Goal: Task Accomplishment & Management: Manage account settings

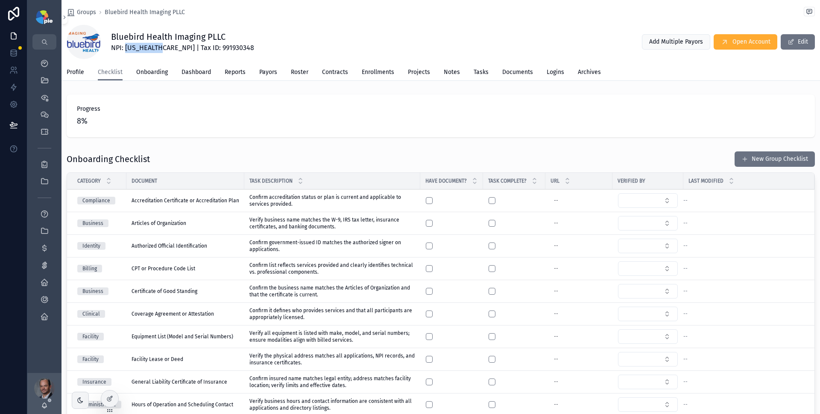
scroll to position [18, 0]
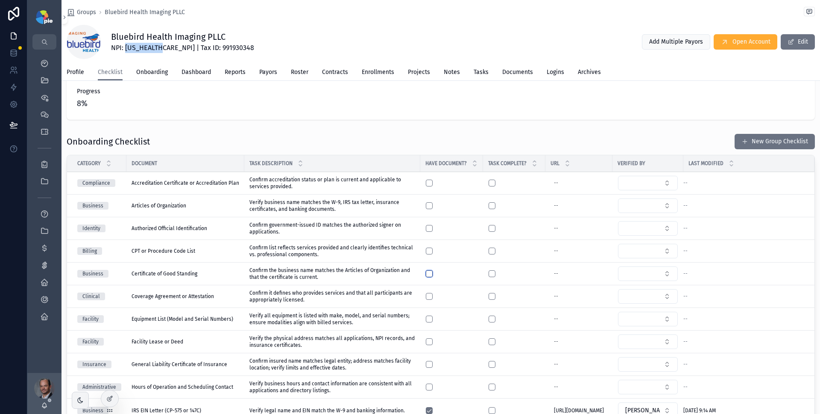
click at [431, 273] on button "scrollable content" at bounding box center [429, 273] width 7 height 7
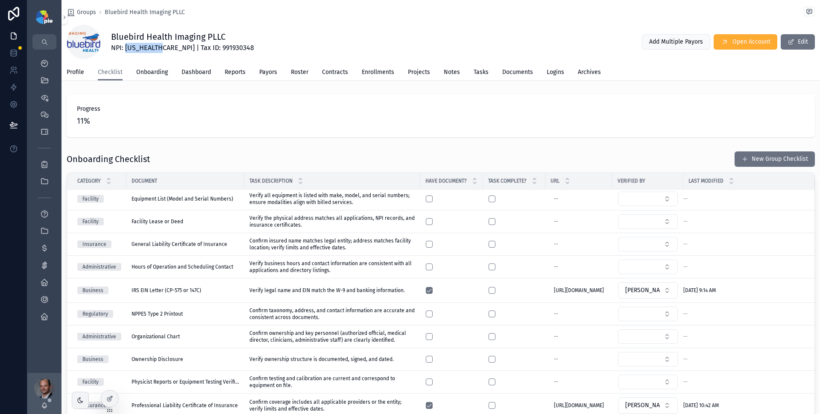
scroll to position [179, 0]
click at [429, 310] on button "scrollable content" at bounding box center [429, 313] width 7 height 7
click at [644, 311] on button "Select Button" at bounding box center [648, 313] width 60 height 15
click at [655, 308] on button "Select Button" at bounding box center [648, 313] width 60 height 15
click at [623, 357] on div "[PERSON_NAME]" at bounding box center [649, 357] width 119 height 14
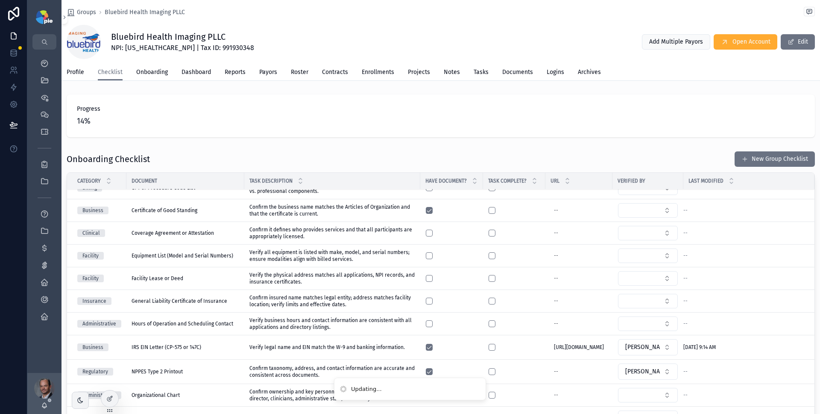
scroll to position [29, 0]
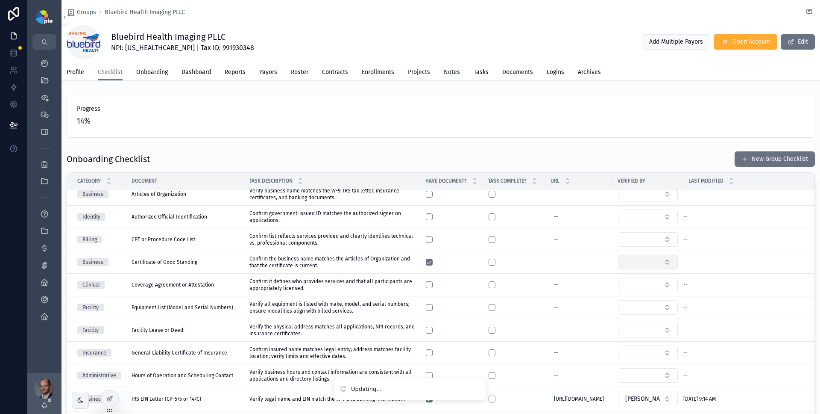
click at [648, 263] on button "Select Button" at bounding box center [648, 262] width 60 height 15
click at [625, 307] on div "[PERSON_NAME]" at bounding box center [649, 309] width 119 height 14
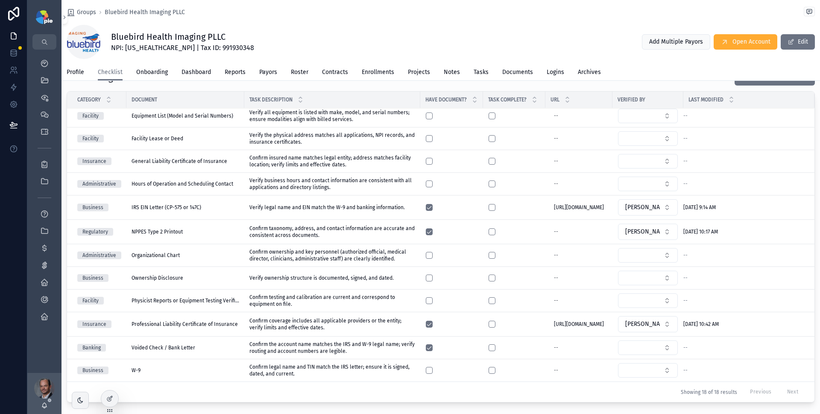
scroll to position [121, 0]
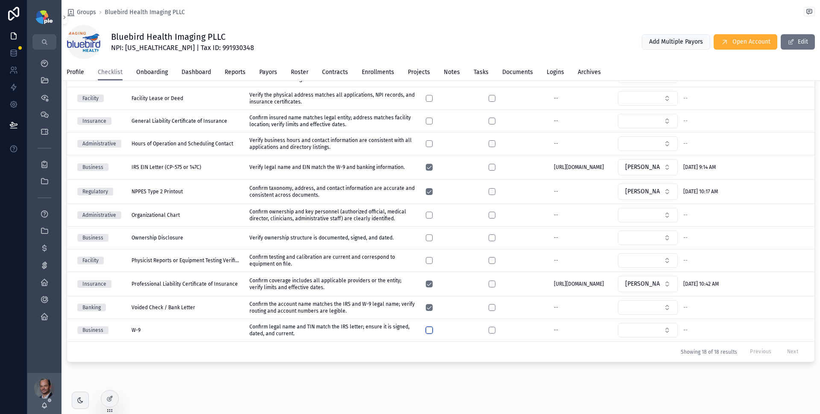
click at [430, 329] on button "scrollable content" at bounding box center [429, 329] width 7 height 7
click at [644, 323] on button "Select Button" at bounding box center [648, 330] width 60 height 15
click at [625, 375] on div "[PERSON_NAME]" at bounding box center [649, 377] width 119 height 14
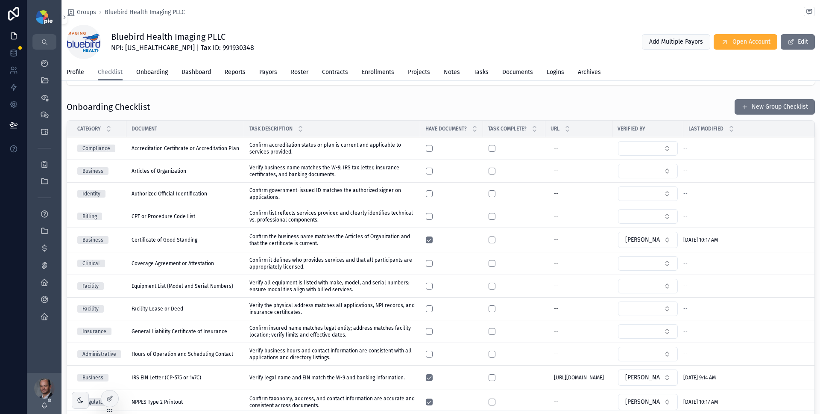
scroll to position [57, 0]
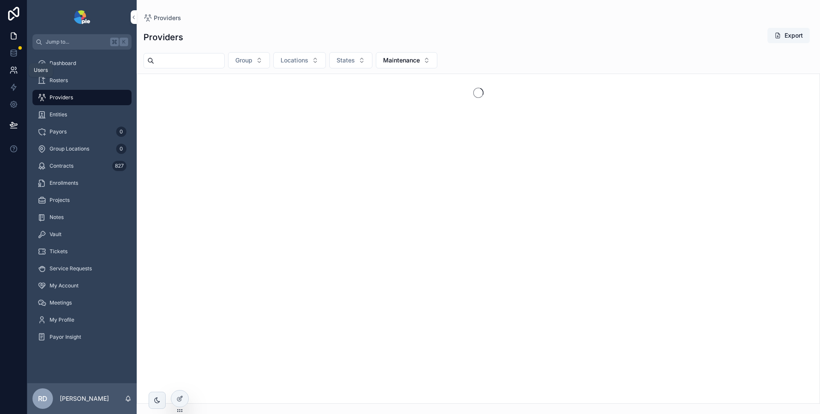
click at [10, 73] on icon at bounding box center [12, 72] width 4 height 2
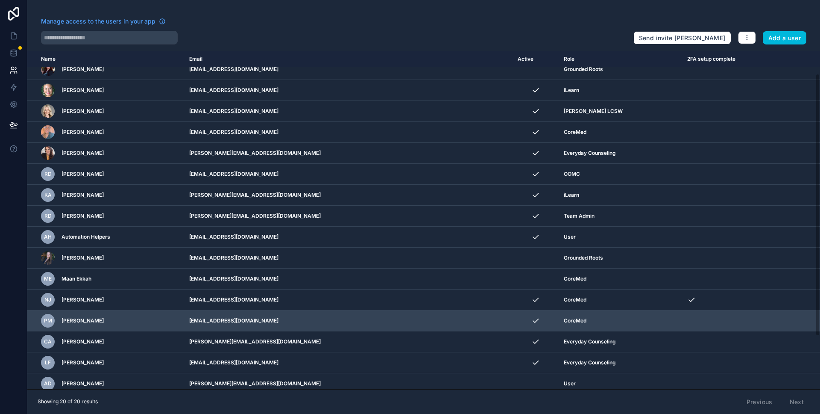
scroll to position [97, 0]
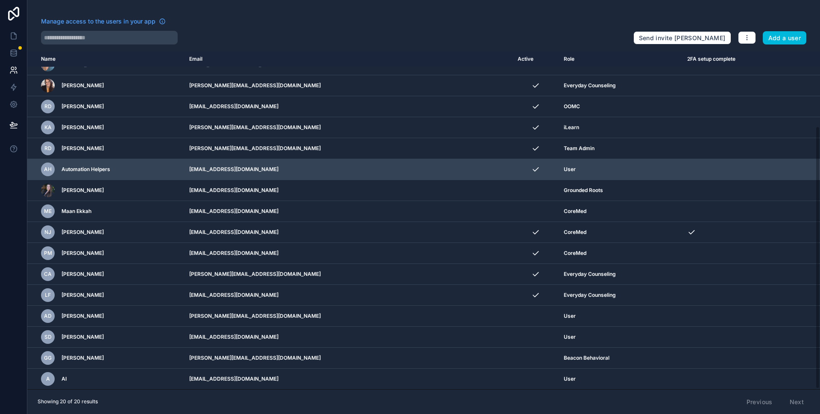
click at [0, 0] on icon "scrollable content" at bounding box center [0, 0] width 0 height 0
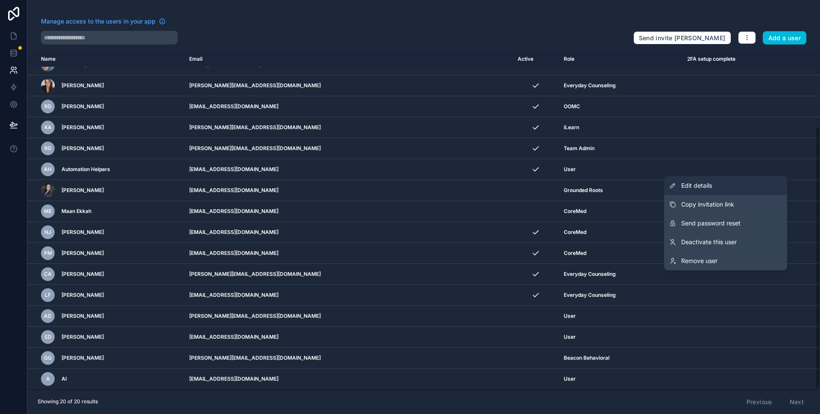
click at [744, 190] on link "Edit details" at bounding box center [725, 185] width 123 height 19
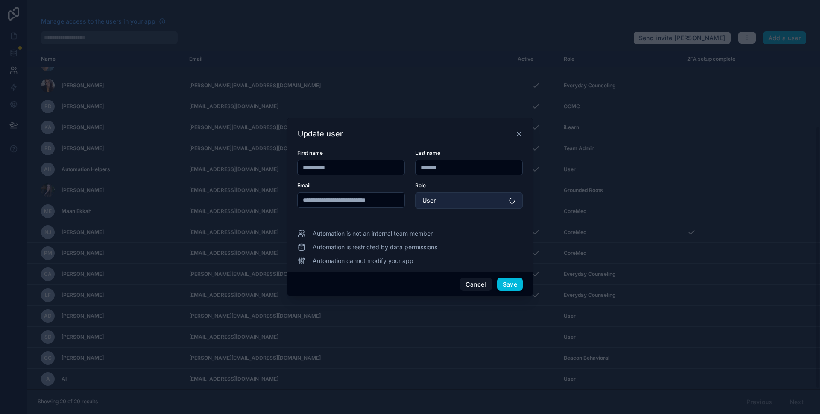
click at [479, 200] on button "User" at bounding box center [469, 200] width 108 height 16
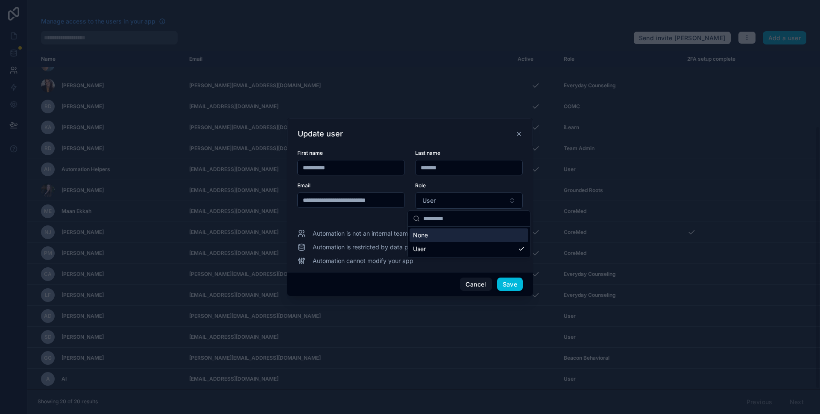
click at [399, 220] on div "**********" at bounding box center [410, 207] width 226 height 115
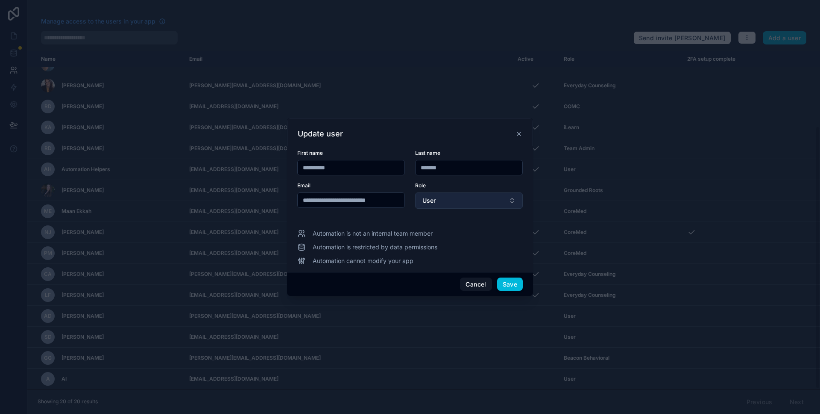
click at [484, 204] on button "User" at bounding box center [469, 200] width 108 height 16
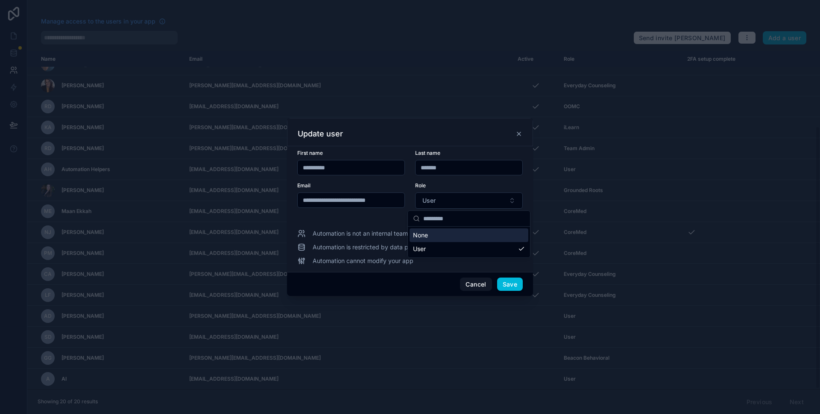
click at [470, 188] on div "Role" at bounding box center [469, 185] width 108 height 7
click at [485, 285] on button "Cancel" at bounding box center [476, 284] width 32 height 14
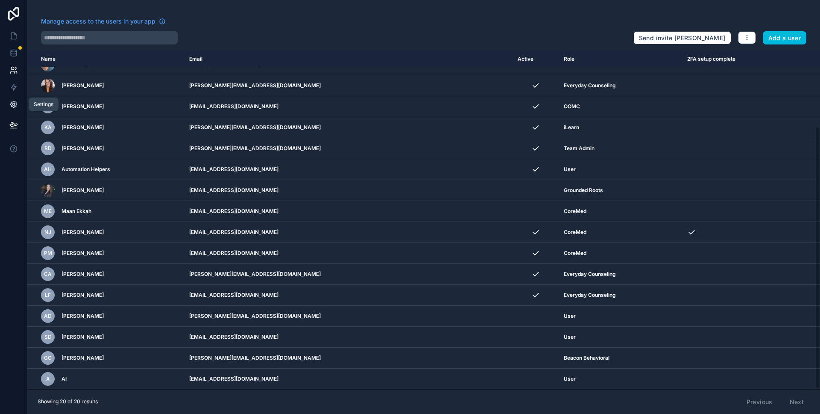
click at [12, 105] on icon at bounding box center [13, 104] width 2 height 2
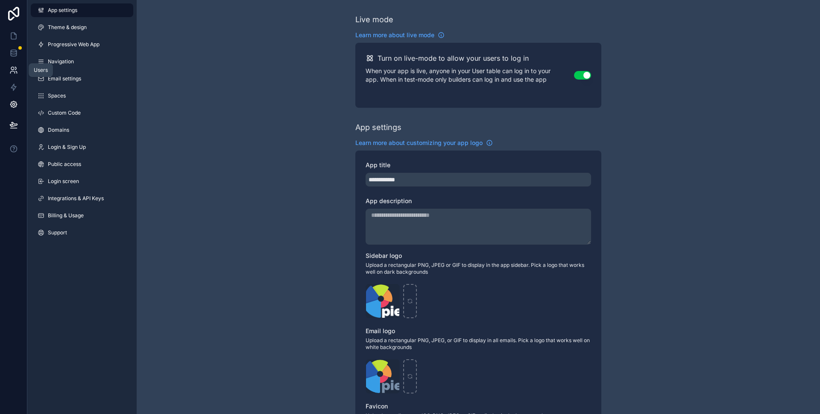
click at [15, 73] on icon at bounding box center [13, 70] width 9 height 9
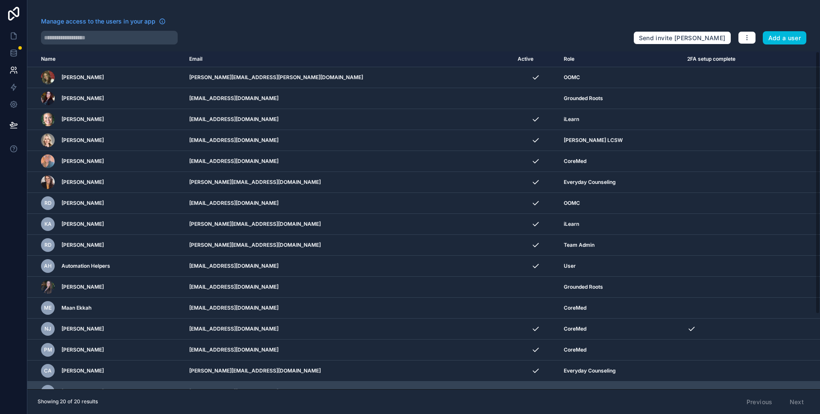
scroll to position [97, 0]
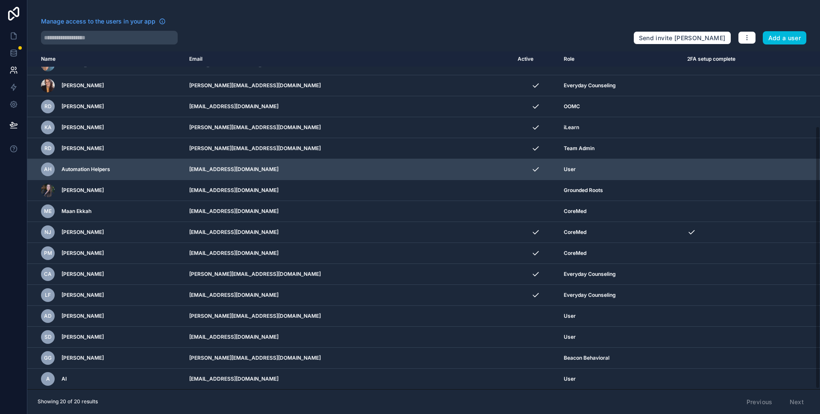
click at [0, 0] on icon "scrollable content" at bounding box center [0, 0] width 0 height 0
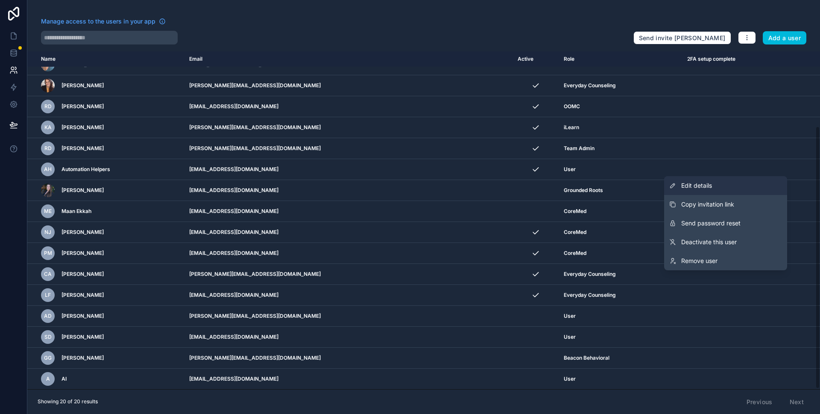
click at [741, 189] on link "Edit details" at bounding box center [725, 185] width 123 height 19
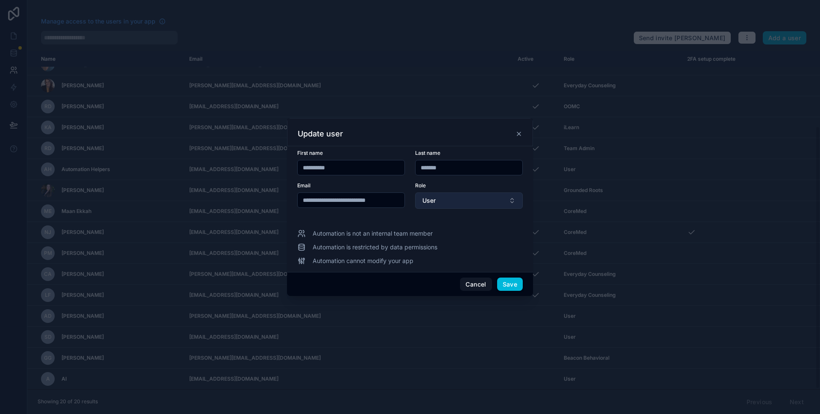
click at [456, 206] on button "User" at bounding box center [469, 200] width 108 height 16
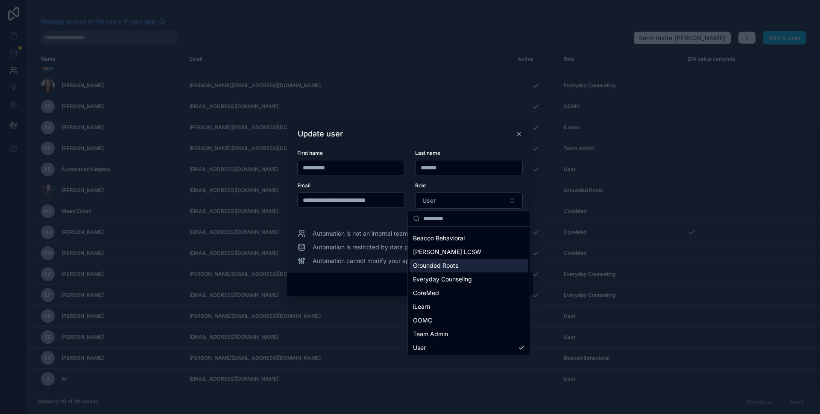
scroll to position [12, 0]
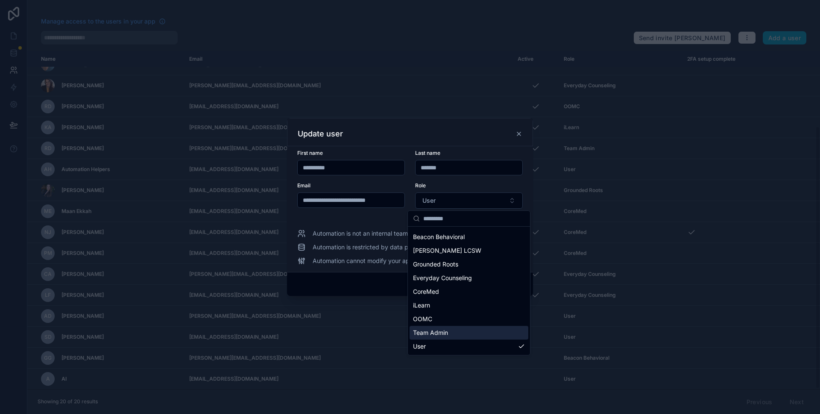
click at [460, 336] on div "Team Admin" at bounding box center [469, 333] width 119 height 14
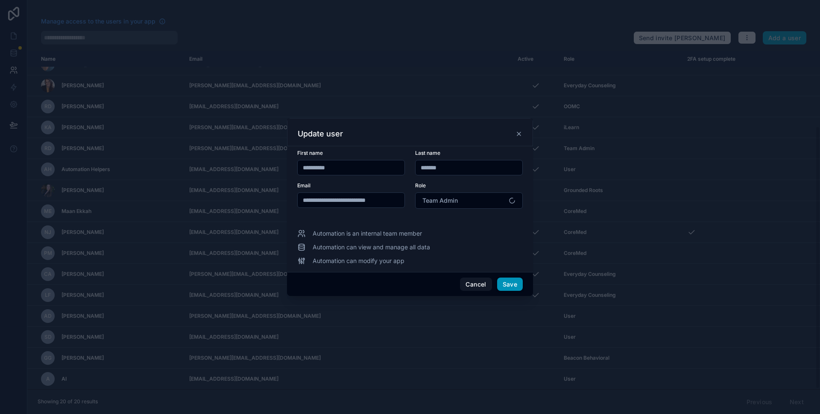
click at [515, 285] on button "Save" at bounding box center [510, 284] width 26 height 14
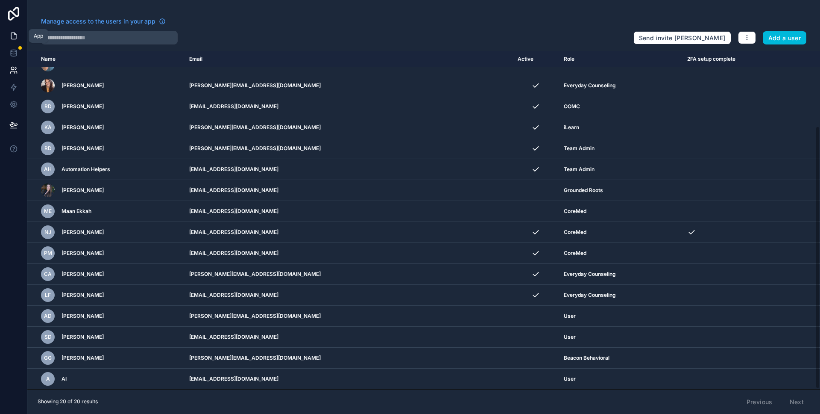
click at [11, 35] on icon at bounding box center [13, 36] width 5 height 6
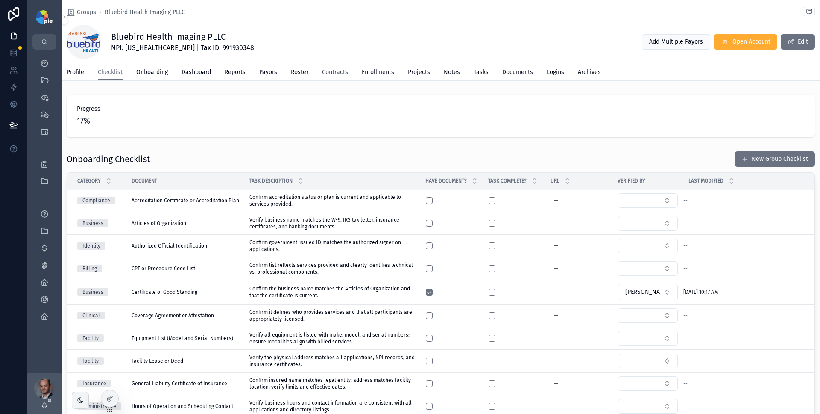
click at [336, 70] on span "Contracts" at bounding box center [335, 72] width 26 height 9
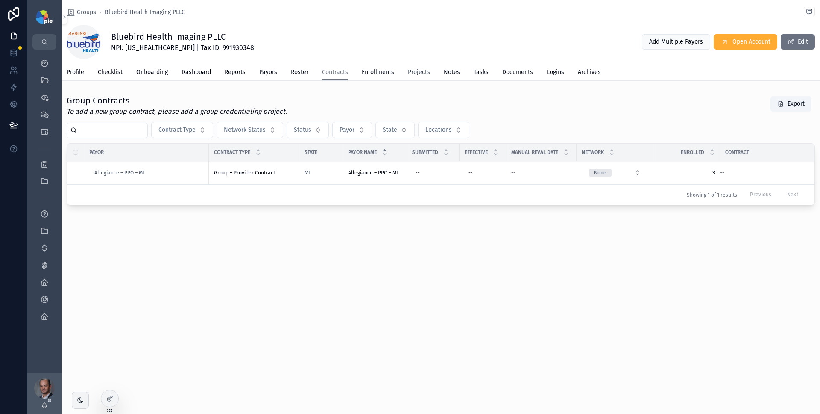
click at [423, 72] on span "Projects" at bounding box center [419, 72] width 22 height 9
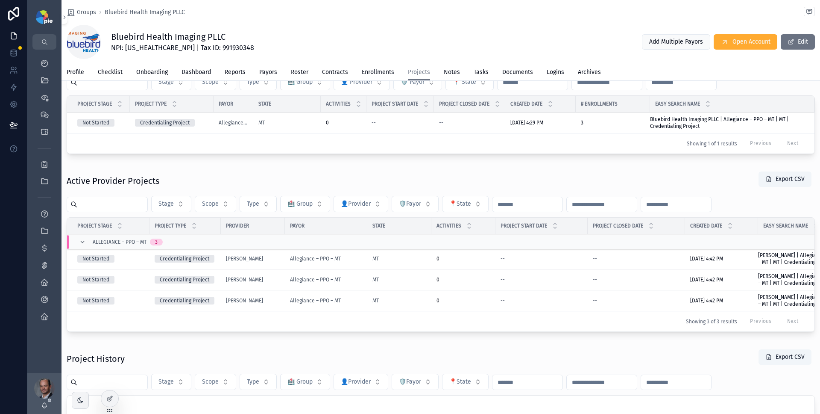
scroll to position [39, 0]
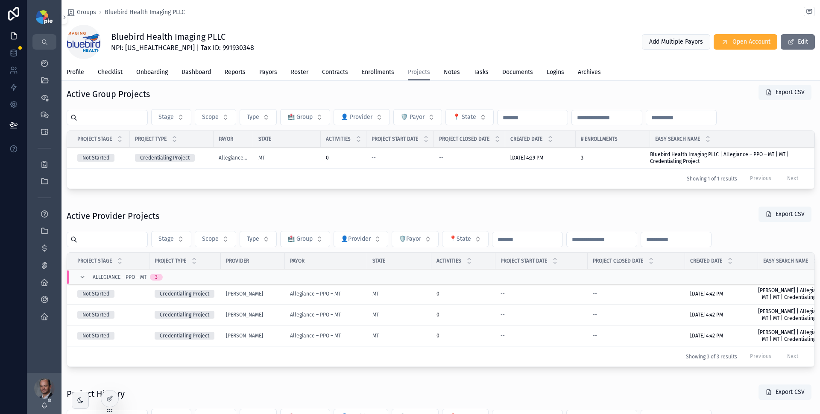
click at [423, 158] on div "--" at bounding box center [400, 157] width 57 height 7
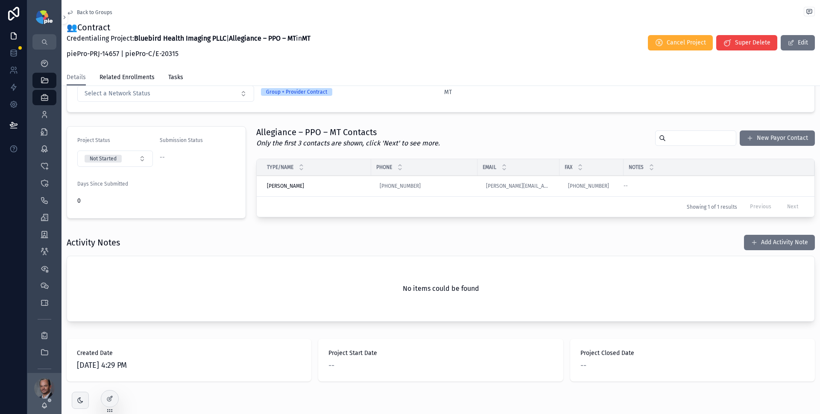
scroll to position [166, 0]
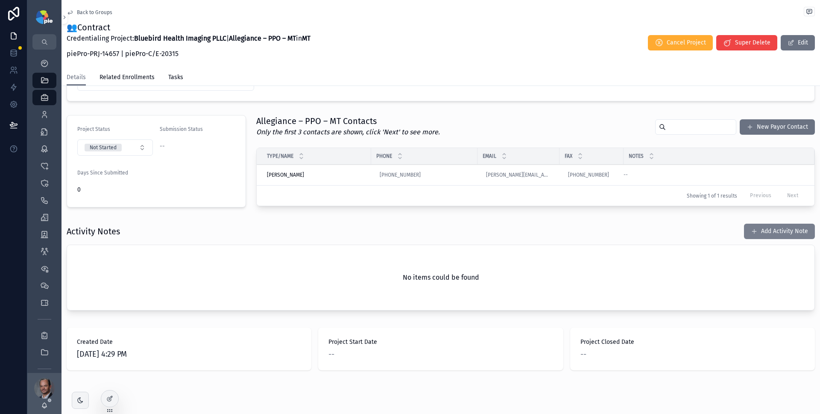
click at [773, 232] on button "Add Activity Note" at bounding box center [779, 230] width 71 height 15
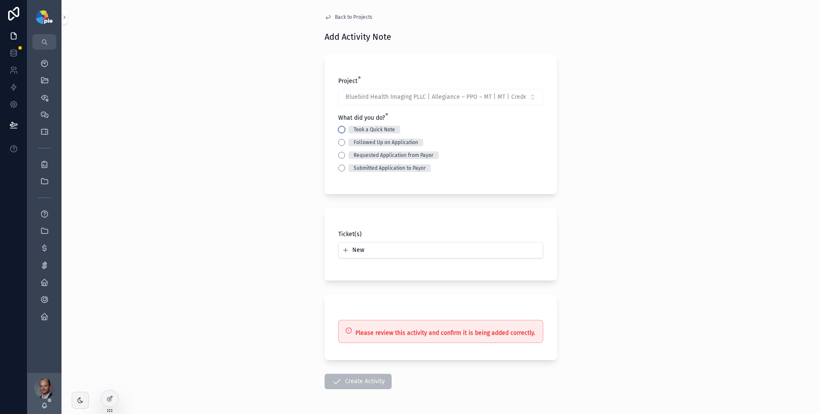
click at [338, 127] on button "Took a Quick Note" at bounding box center [341, 129] width 7 height 7
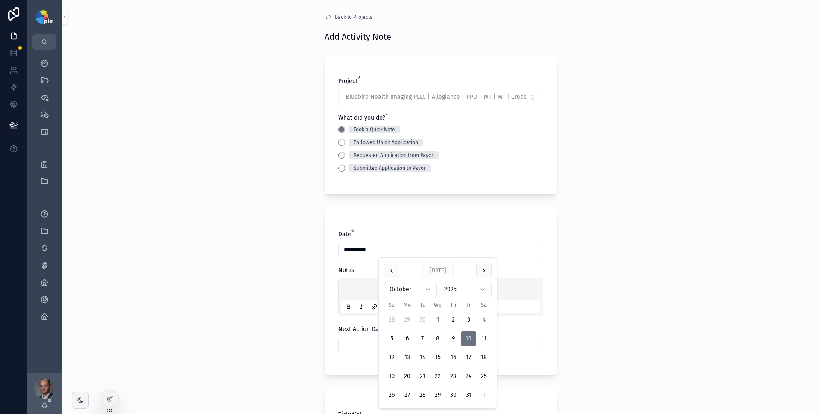
click at [392, 247] on input "**********" at bounding box center [441, 250] width 204 height 12
type input "*********"
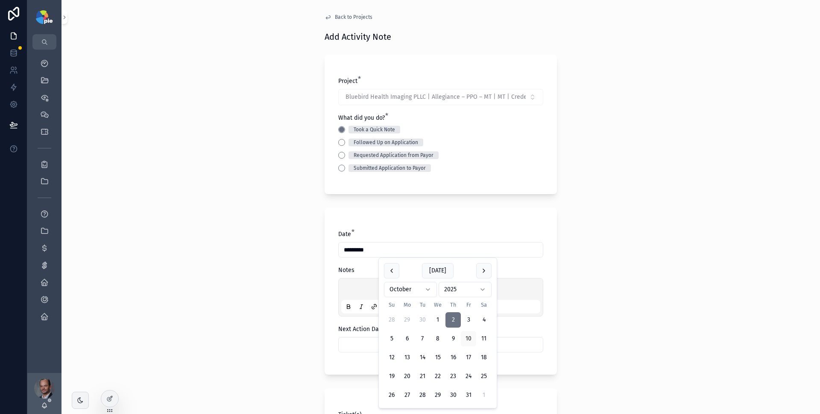
click at [637, 254] on div "Back to Projects Add Activity Note Project * Bluebird Health Imaging PLLC | All…" at bounding box center [441, 207] width 759 height 414
click at [411, 288] on p "scrollable content" at bounding box center [442, 290] width 199 height 9
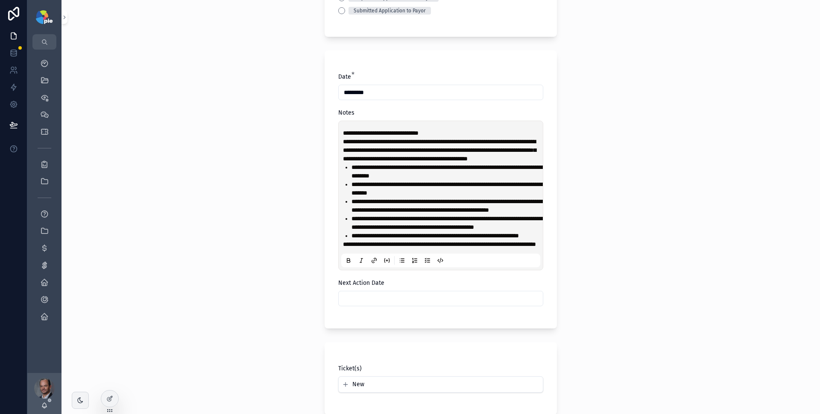
scroll to position [179, 0]
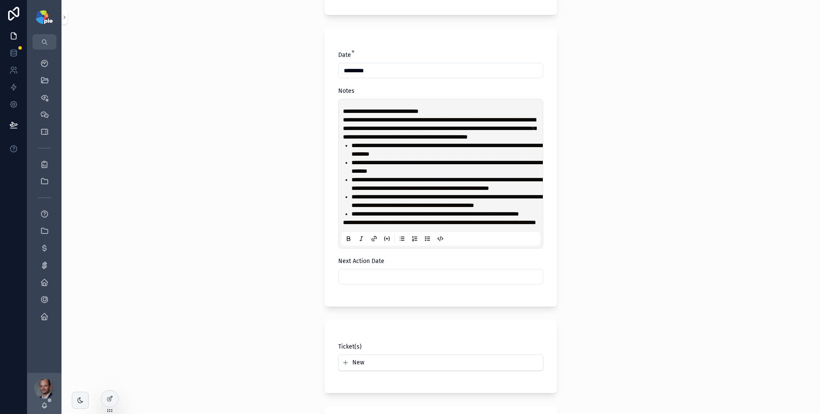
click at [419, 282] on input "scrollable content" at bounding box center [441, 276] width 204 height 12
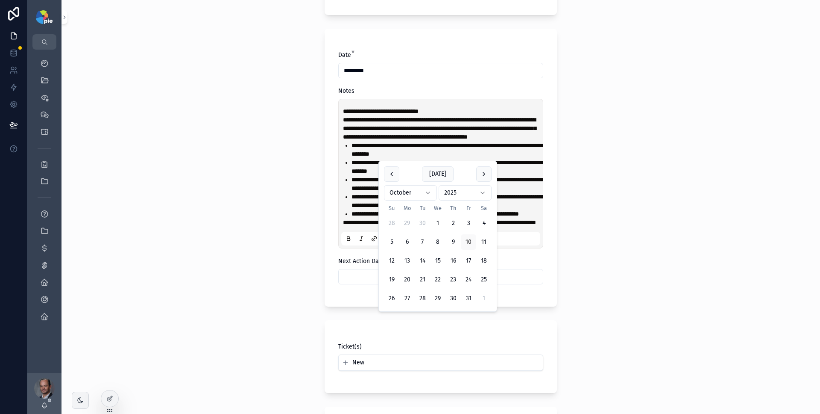
click at [649, 265] on div "**********" at bounding box center [441, 207] width 759 height 414
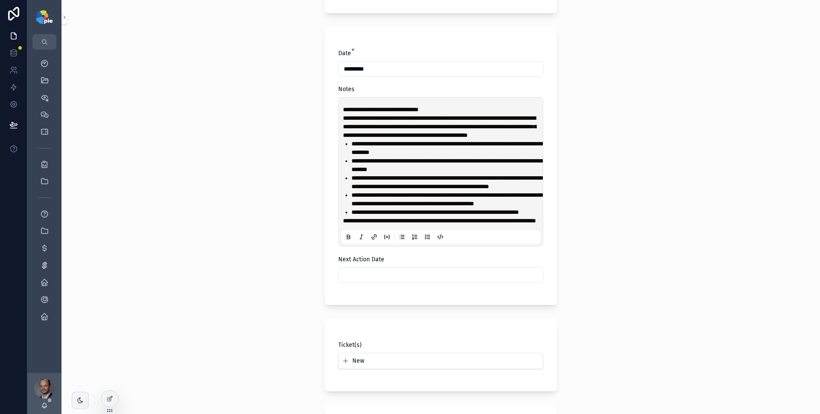
scroll to position [364, 0]
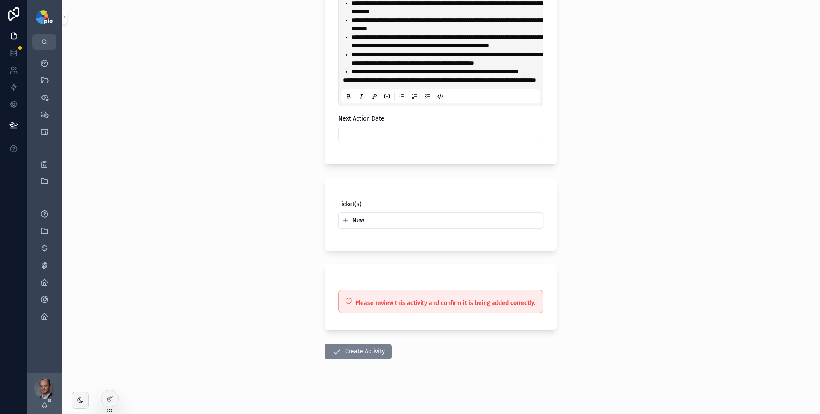
click at [381, 350] on button "Create Activity" at bounding box center [358, 351] width 67 height 15
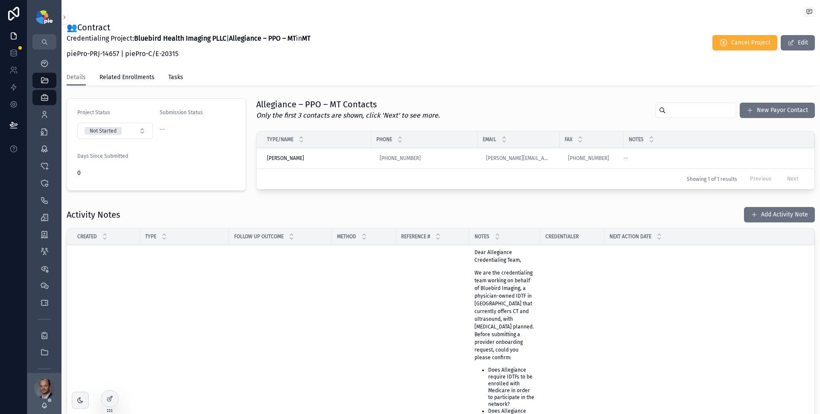
scroll to position [177, 0]
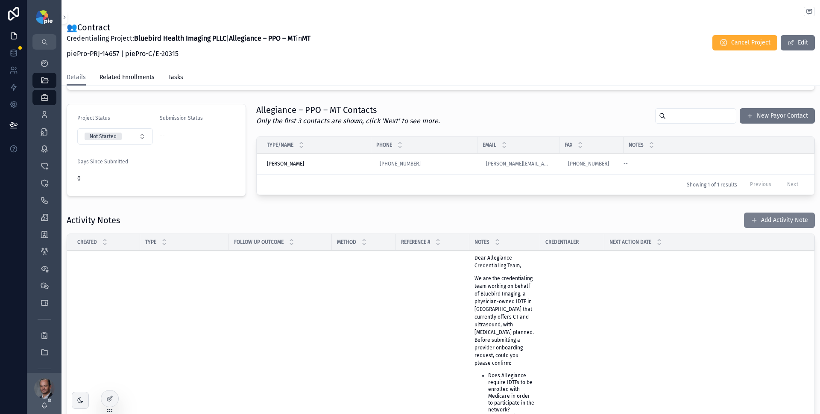
click at [774, 218] on button "Add Activity Note" at bounding box center [779, 219] width 71 height 15
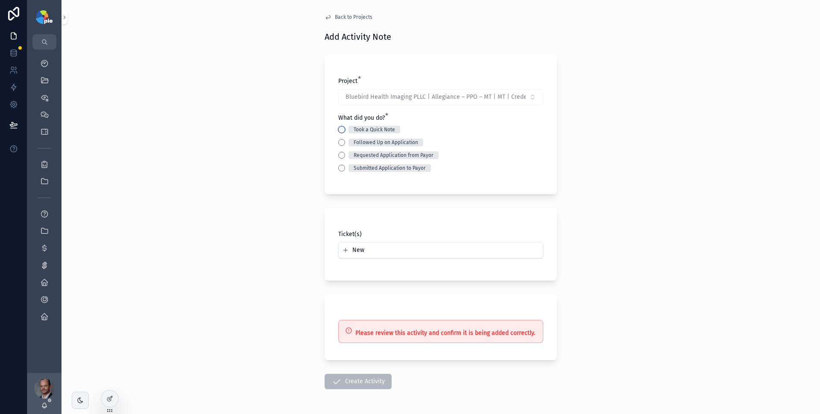
click at [338, 128] on button "Took a Quick Note" at bounding box center [341, 129] width 7 height 7
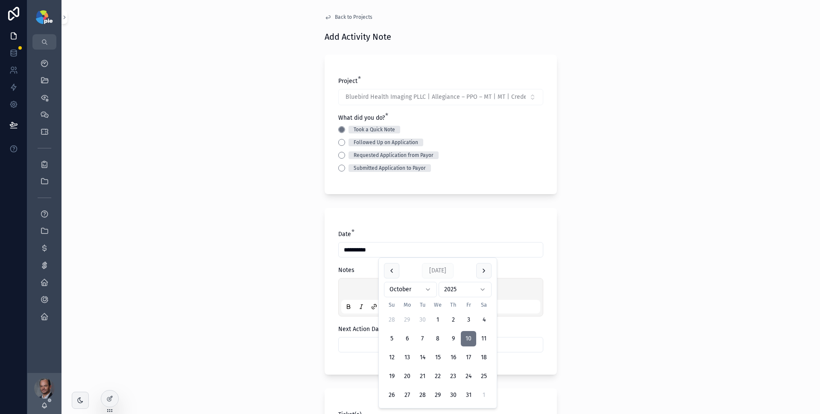
click at [352, 249] on input "**********" at bounding box center [441, 250] width 204 height 12
type input "*********"
click at [262, 273] on div "Back to Projects Add Activity Note Project * Bluebird Health Imaging PLLC | All…" at bounding box center [441, 207] width 759 height 414
click at [354, 279] on div "scrollable content" at bounding box center [440, 297] width 205 height 38
click at [355, 286] on p "scrollable content" at bounding box center [442, 290] width 199 height 9
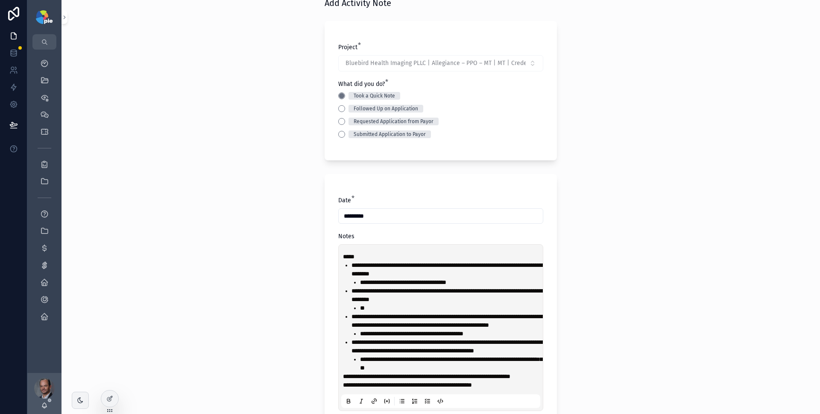
scroll to position [181, 0]
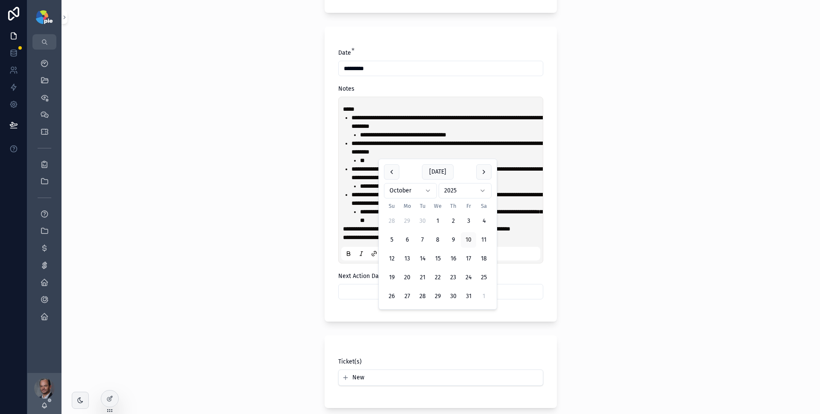
click at [417, 297] on input "scrollable content" at bounding box center [441, 291] width 204 height 12
click at [684, 257] on div "**********" at bounding box center [441, 207] width 759 height 414
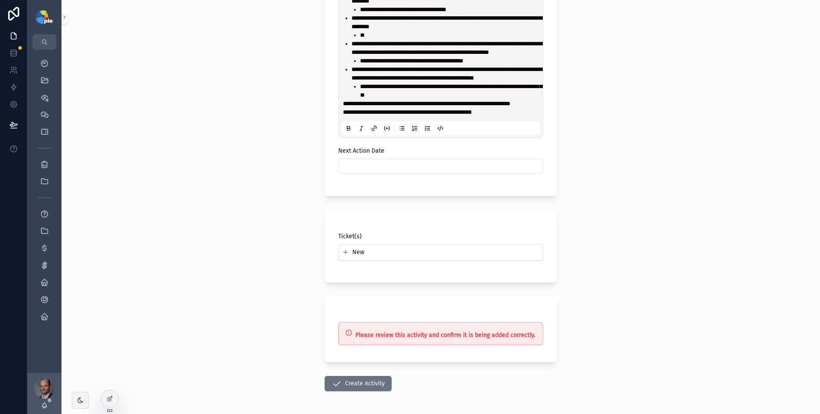
scroll to position [346, 0]
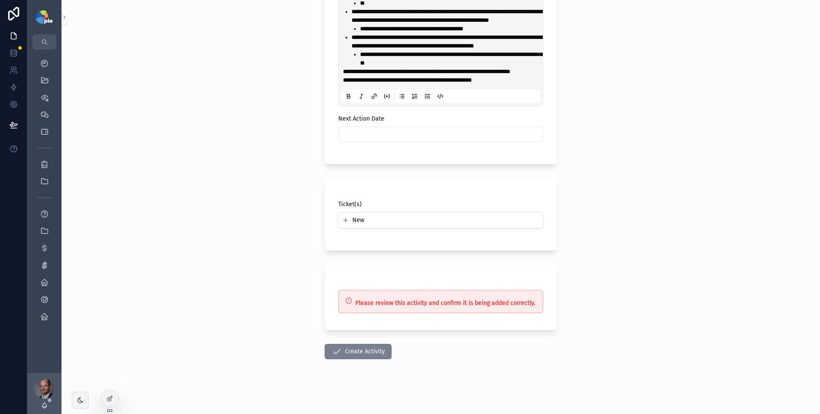
click at [379, 359] on button "Create Activity" at bounding box center [358, 351] width 67 height 15
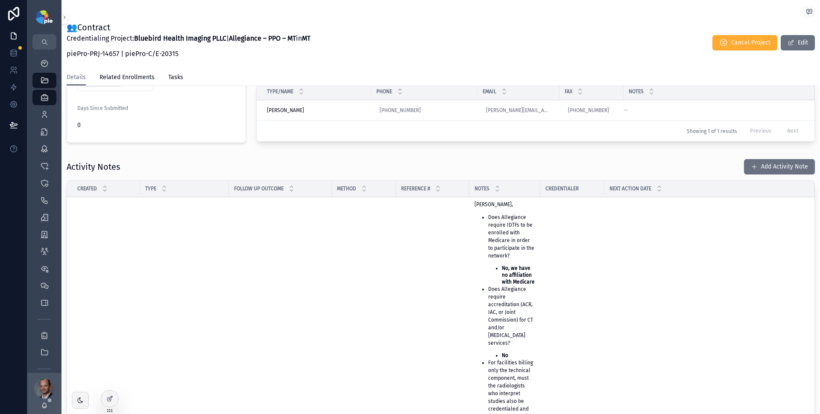
scroll to position [132, 0]
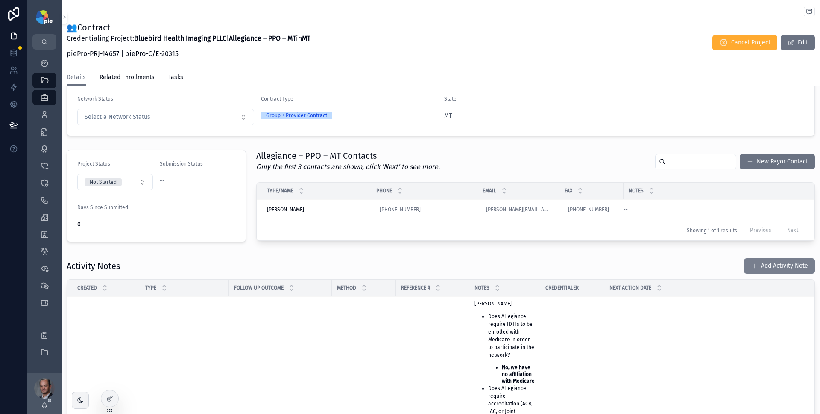
click at [782, 267] on button "Add Activity Note" at bounding box center [779, 265] width 71 height 15
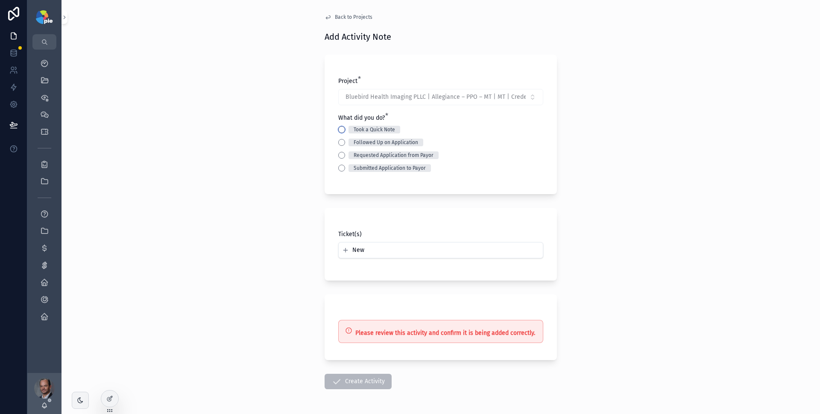
click at [338, 129] on button "Took a Quick Note" at bounding box center [341, 129] width 7 height 7
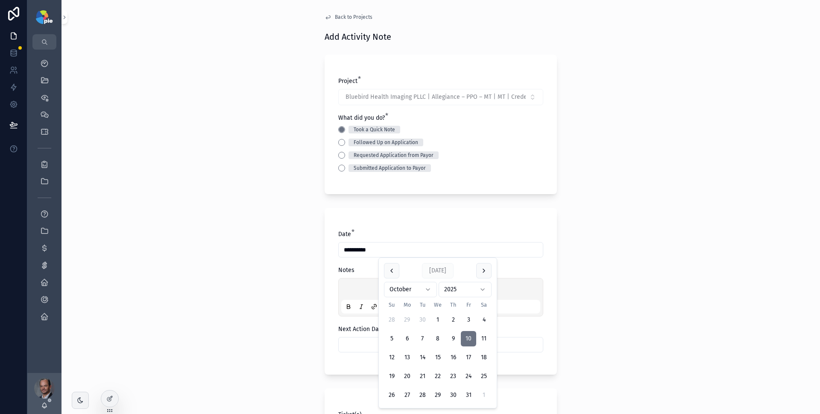
drag, startPoint x: 354, startPoint y: 249, endPoint x: 349, endPoint y: 250, distance: 4.8
click at [349, 250] on input "**********" at bounding box center [441, 250] width 204 height 12
click at [468, 318] on button "3" at bounding box center [468, 319] width 15 height 15
type input "*********"
drag, startPoint x: 363, startPoint y: 284, endPoint x: 360, endPoint y: 287, distance: 4.8
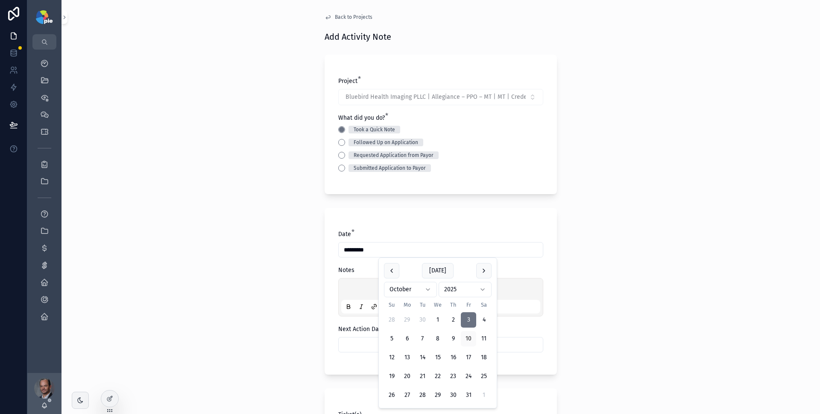
click at [363, 284] on div "scrollable content" at bounding box center [440, 297] width 199 height 32
click at [360, 287] on p "scrollable content" at bounding box center [442, 290] width 199 height 9
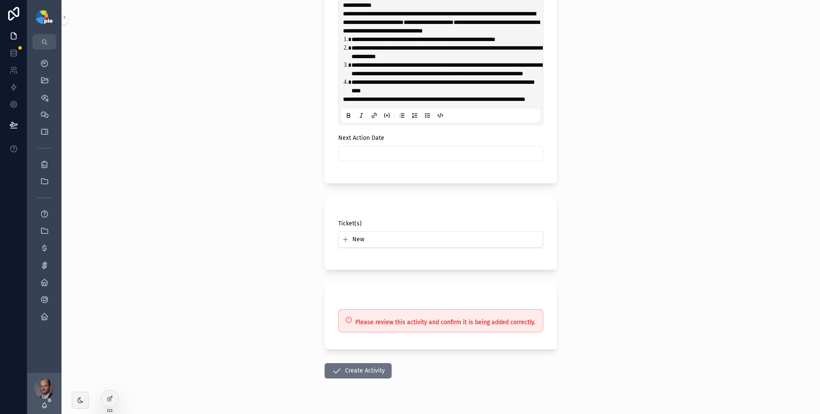
scroll to position [344, 0]
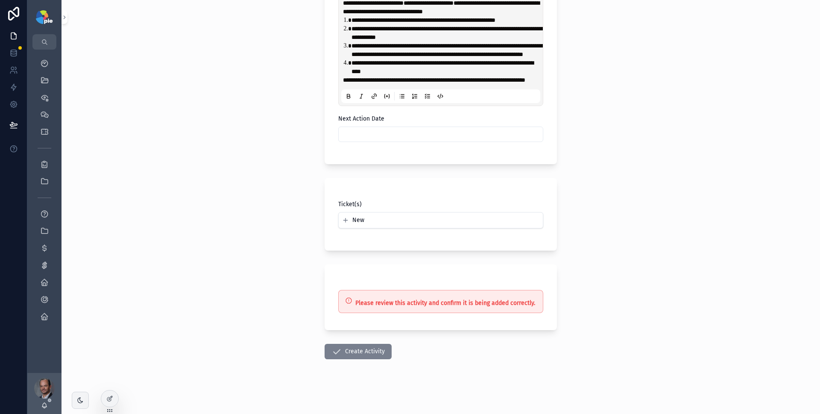
click at [356, 351] on button "Create Activity" at bounding box center [358, 351] width 67 height 15
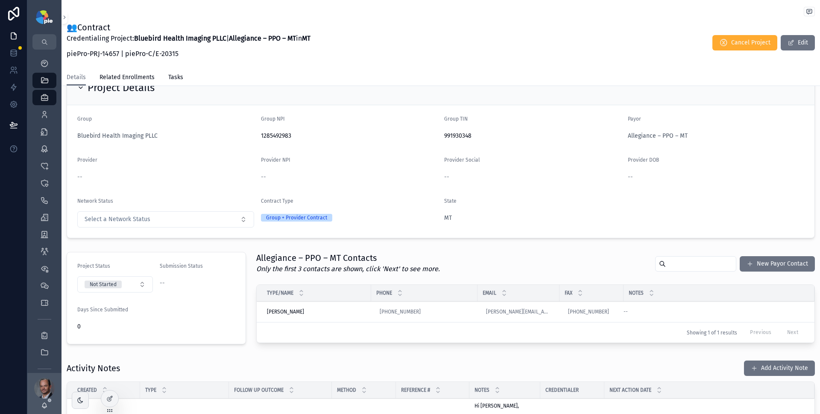
scroll to position [109, 0]
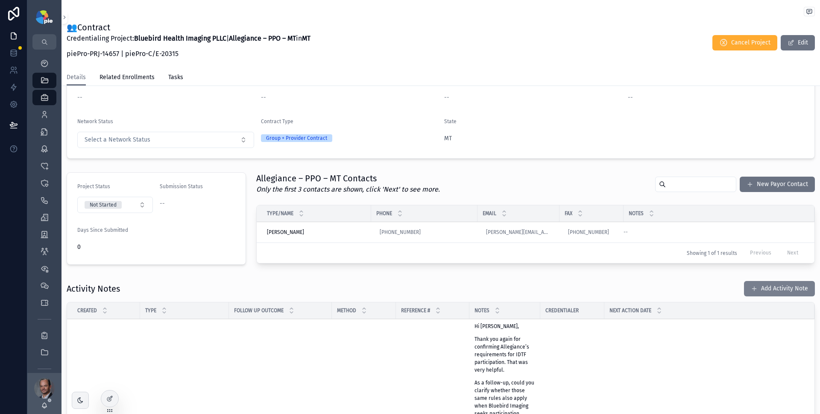
click at [763, 288] on button "Add Activity Note" at bounding box center [779, 288] width 71 height 15
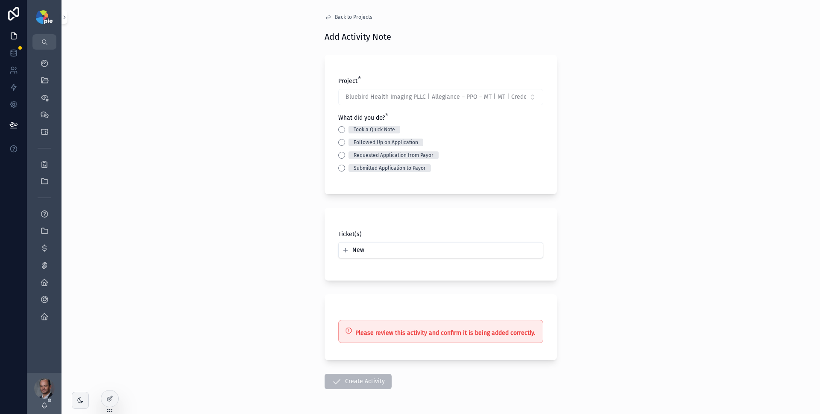
click at [366, 129] on div "Took a Quick Note" at bounding box center [374, 130] width 41 height 8
click at [345, 129] on button "Took a Quick Note" at bounding box center [341, 129] width 7 height 7
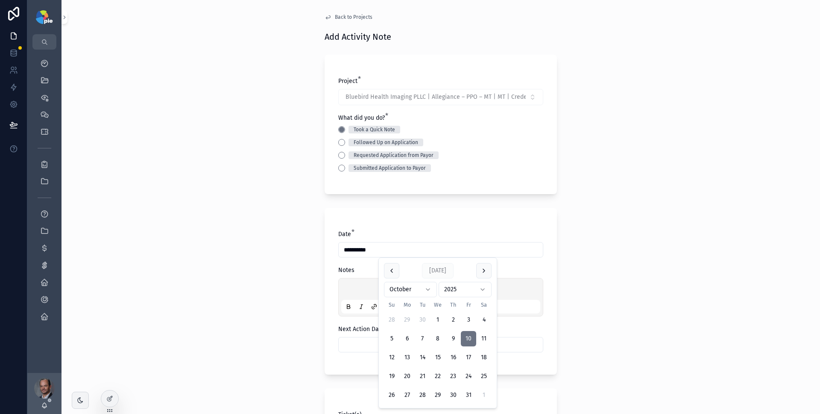
drag, startPoint x: 354, startPoint y: 249, endPoint x: 350, endPoint y: 250, distance: 4.4
click at [350, 250] on input "**********" at bounding box center [441, 250] width 204 height 12
click at [469, 316] on button "3" at bounding box center [468, 319] width 15 height 15
type input "*********"
click at [358, 281] on div "scrollable content" at bounding box center [440, 297] width 199 height 32
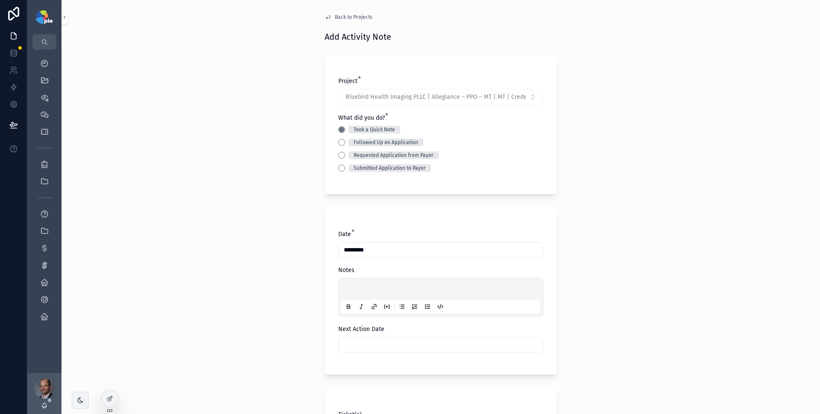
click at [358, 284] on div "scrollable content" at bounding box center [440, 297] width 199 height 32
click at [356, 288] on p "scrollable content" at bounding box center [442, 290] width 199 height 9
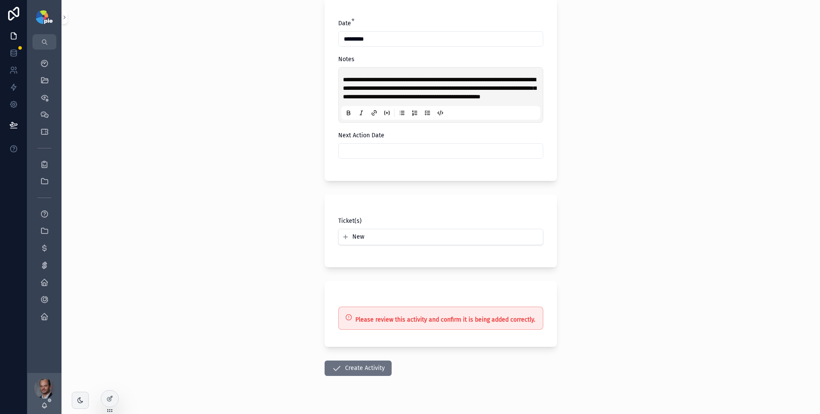
scroll to position [236, 0]
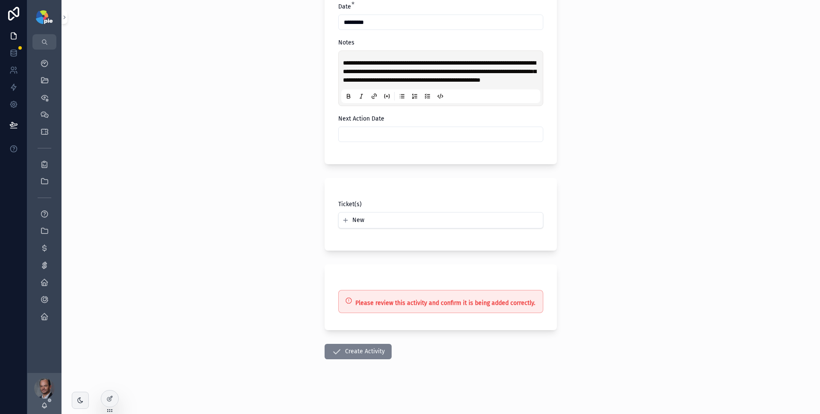
click at [350, 353] on button "Create Activity" at bounding box center [358, 351] width 67 height 15
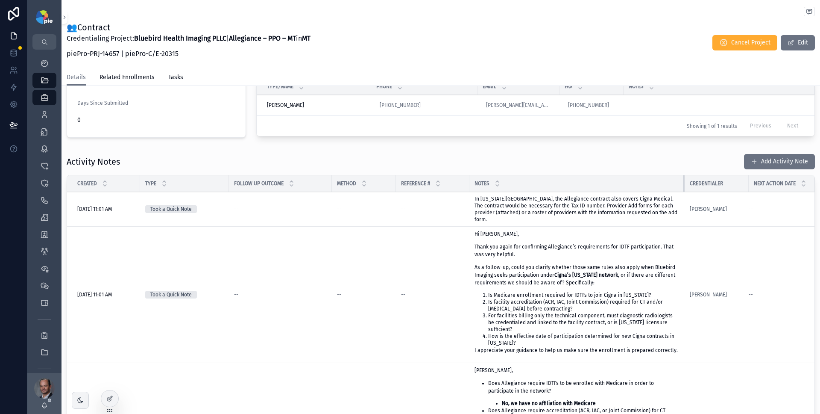
drag, startPoint x: 539, startPoint y: 182, endPoint x: 684, endPoint y: 184, distance: 144.4
click at [684, 184] on div "scrollable content" at bounding box center [684, 183] width 3 height 16
click at [223, 206] on div "Took a Quick Note" at bounding box center [184, 209] width 79 height 8
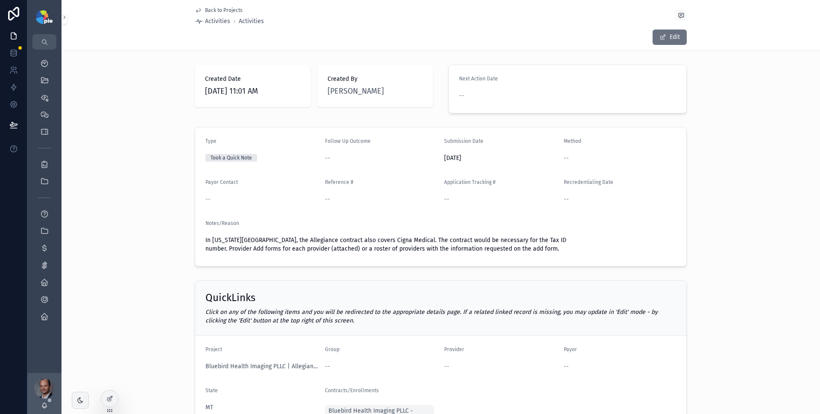
scroll to position [29, 0]
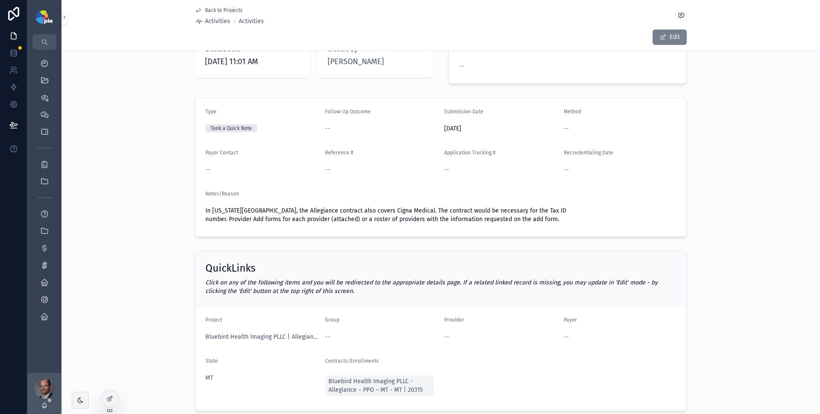
click at [662, 40] on span "scrollable content" at bounding box center [663, 37] width 7 height 7
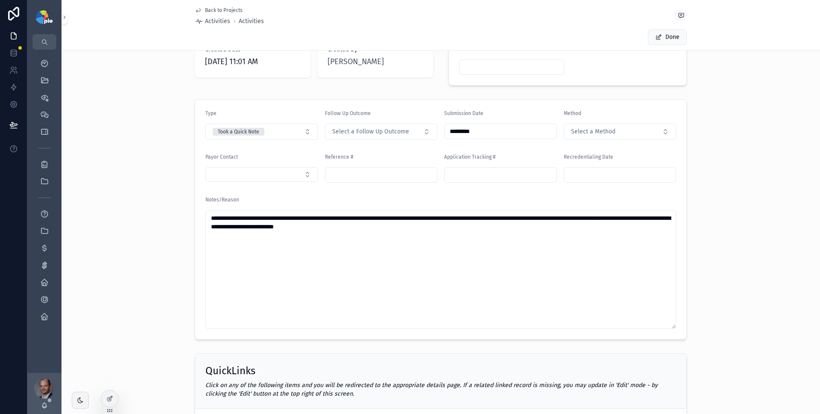
scroll to position [48, 0]
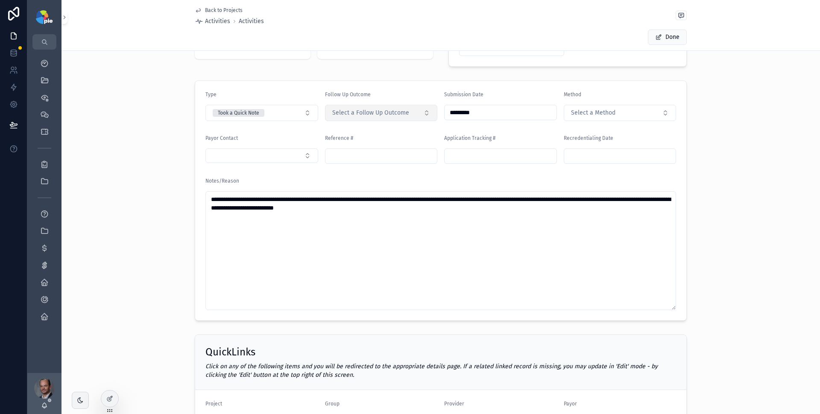
click at [396, 112] on span "Select a Follow Up Outcome" at bounding box center [370, 113] width 77 height 9
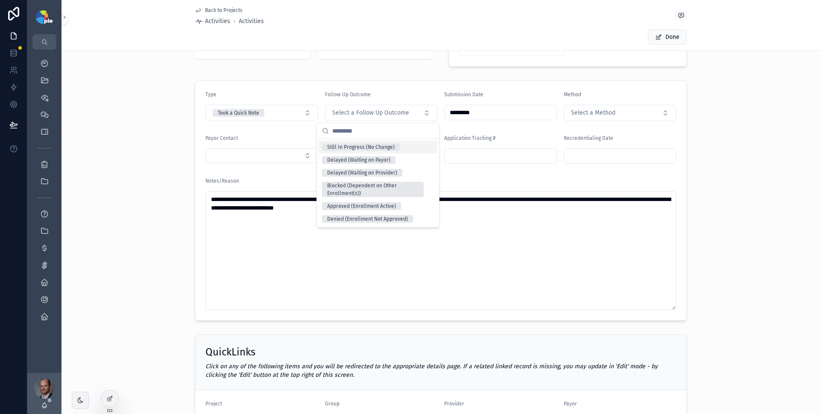
click at [392, 148] on div "Still In Progress (No Change)" at bounding box center [361, 147] width 68 height 8
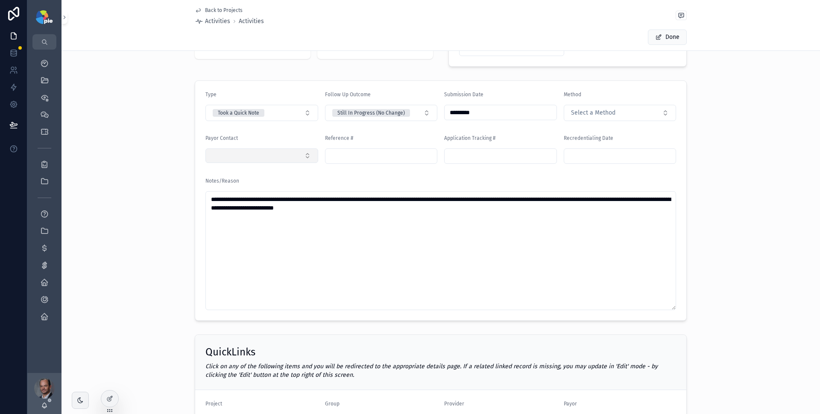
click at [285, 161] on button "Select Button" at bounding box center [262, 155] width 113 height 15
type input "*****"
click at [257, 189] on div "[PERSON_NAME]" at bounding box center [258, 189] width 119 height 14
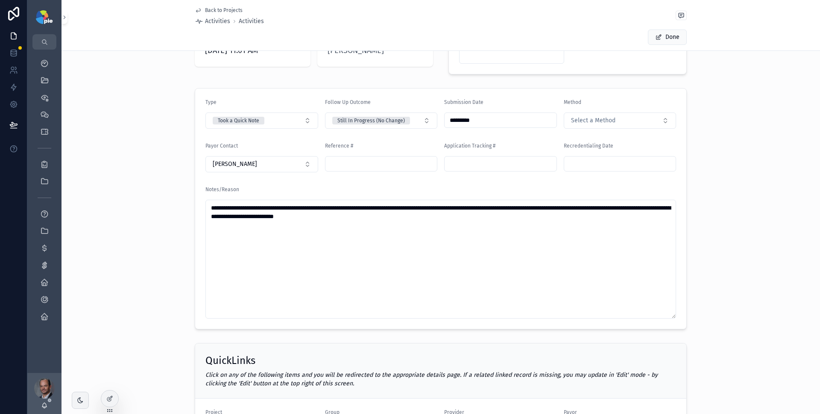
scroll to position [0, 0]
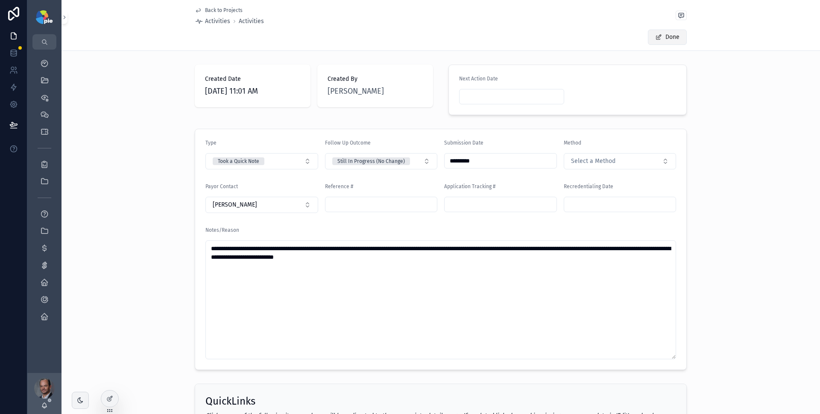
click at [672, 40] on button "Done" at bounding box center [667, 36] width 39 height 15
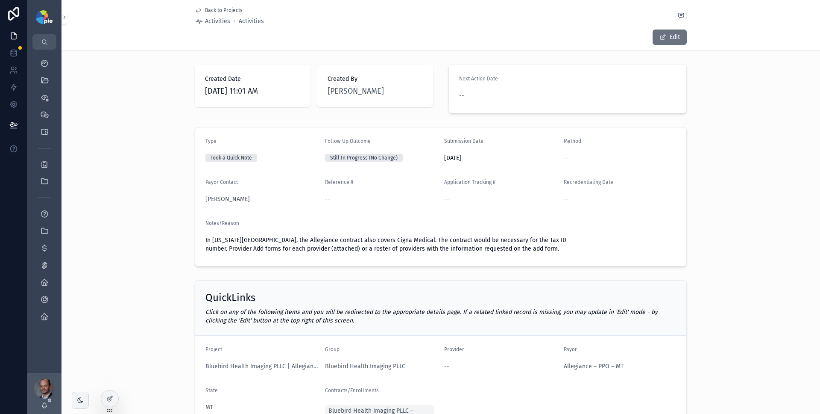
click at [233, 11] on span "Back to Projects" at bounding box center [224, 10] width 38 height 7
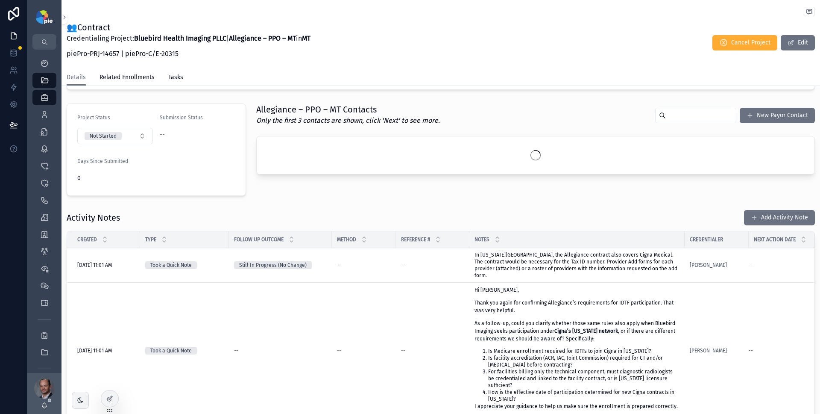
scroll to position [39, 0]
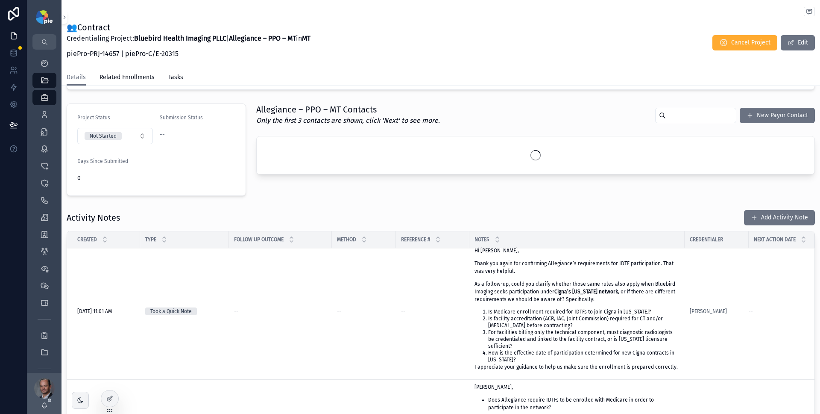
click at [282, 304] on td "--" at bounding box center [280, 311] width 103 height 136
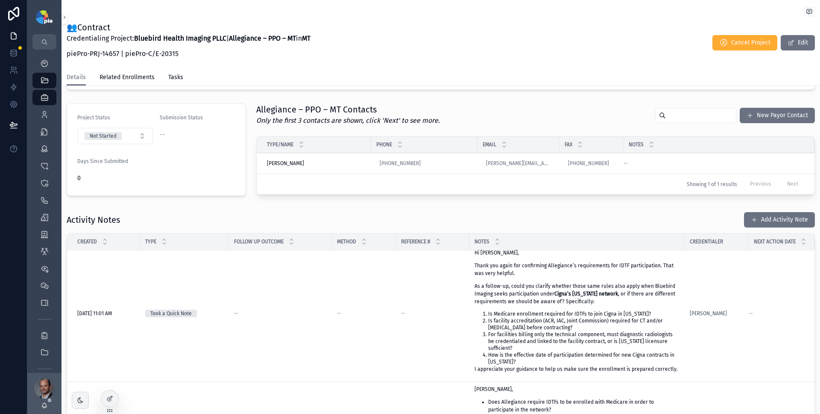
click at [302, 310] on div "--" at bounding box center [280, 313] width 93 height 7
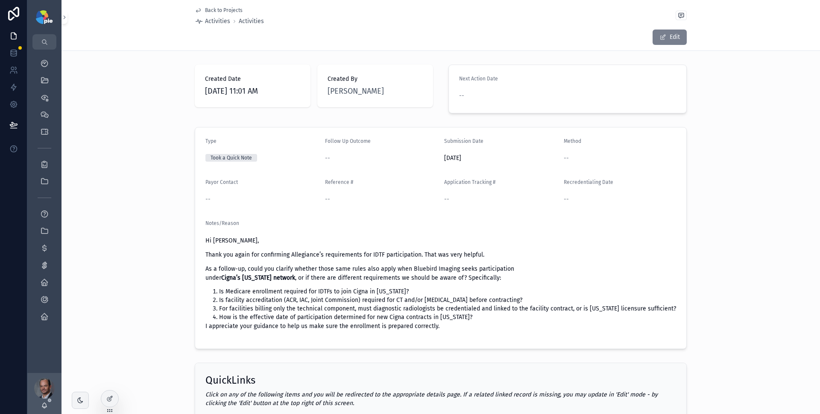
click at [669, 30] on button "Edit" at bounding box center [670, 36] width 34 height 15
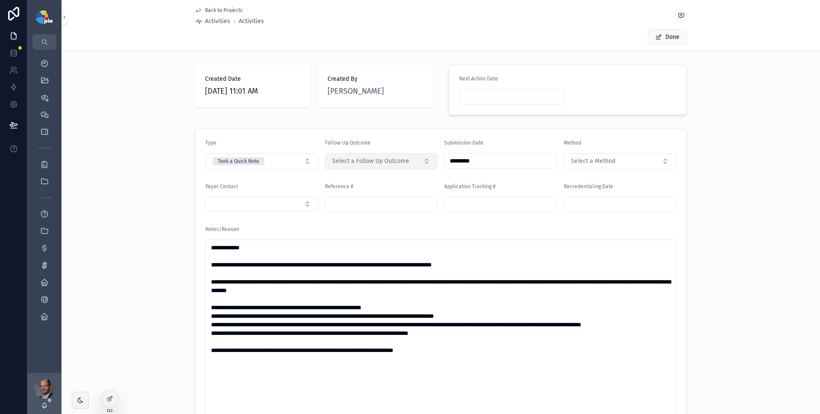
click at [393, 167] on button "Select a Follow Up Outcome" at bounding box center [381, 161] width 113 height 16
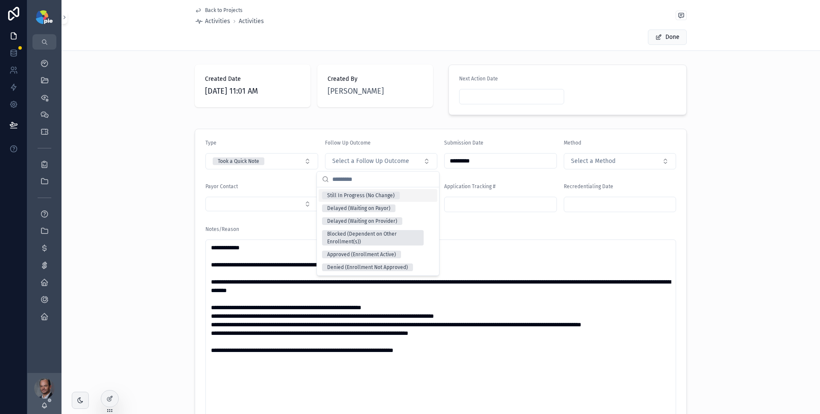
click at [367, 196] on div "Still In Progress (No Change)" at bounding box center [361, 195] width 68 height 8
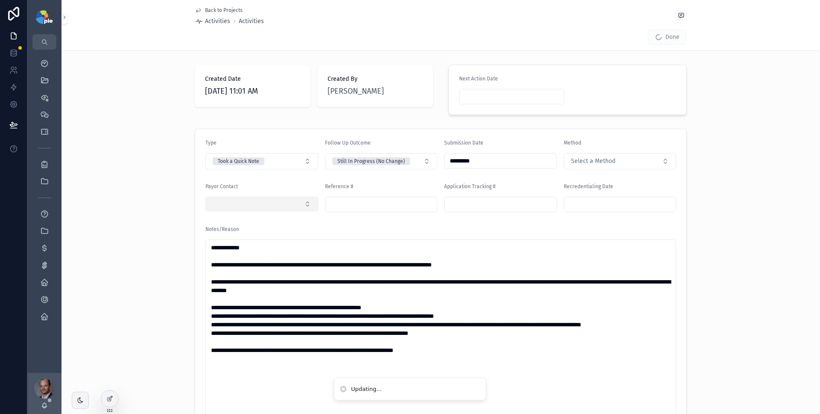
click at [293, 206] on button "Select Button" at bounding box center [262, 204] width 113 height 15
type input "********"
click at [262, 239] on div "[PERSON_NAME]" at bounding box center [258, 238] width 119 height 14
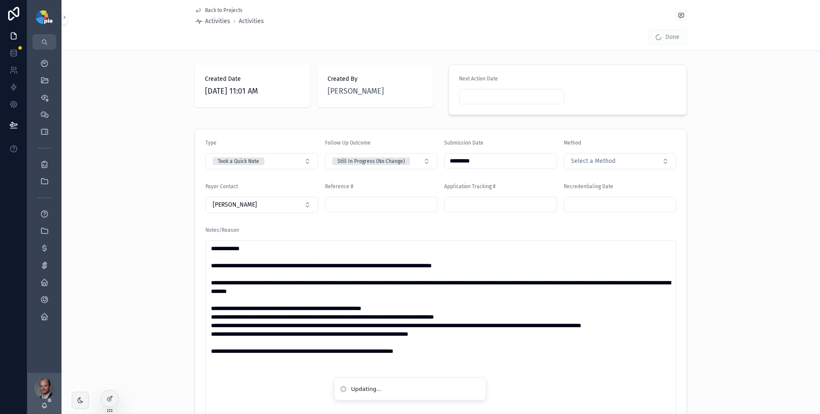
click at [719, 98] on div "Created Date [DATE] 11:01 AM Created By [PERSON_NAME] Next Action Date" at bounding box center [441, 89] width 759 height 57
click at [676, 37] on button "Done" at bounding box center [667, 36] width 39 height 15
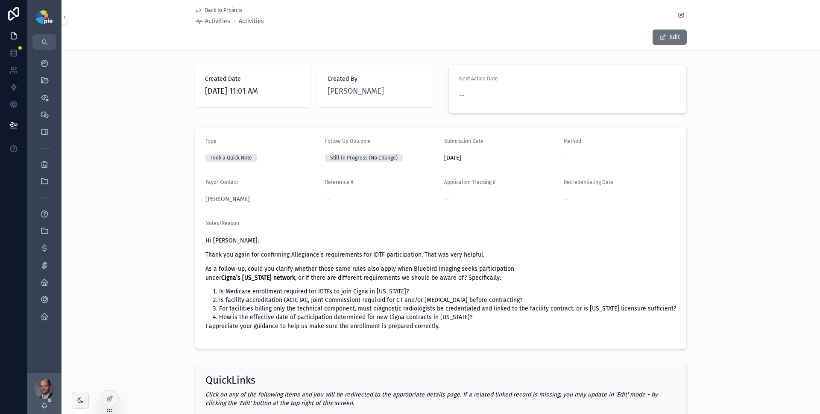
click at [218, 11] on span "Back to Projects" at bounding box center [224, 10] width 38 height 7
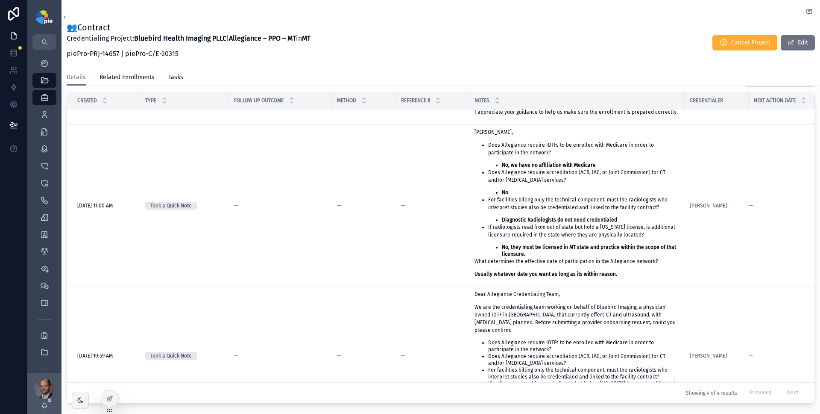
scroll to position [138, 0]
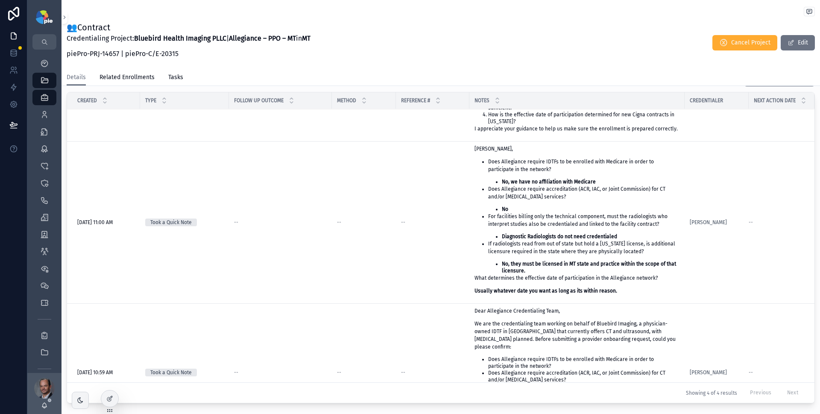
click at [330, 252] on td "--" at bounding box center [280, 222] width 103 height 162
click at [382, 219] on div "--" at bounding box center [364, 222] width 54 height 7
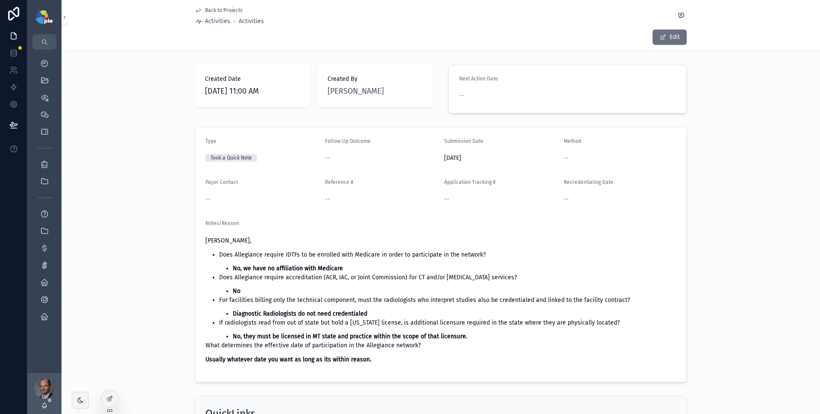
click at [663, 28] on div "Back to Projects Activities Activities Edit" at bounding box center [441, 25] width 492 height 50
click at [662, 33] on button "Edit" at bounding box center [670, 36] width 34 height 15
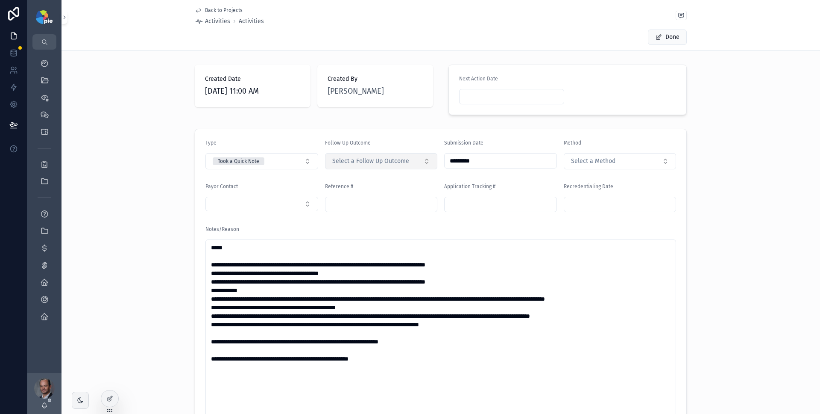
click at [351, 163] on span "Select a Follow Up Outcome" at bounding box center [370, 161] width 77 height 9
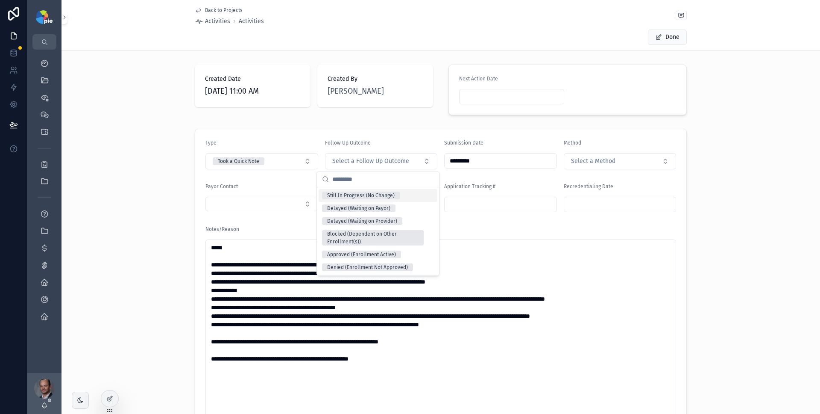
click at [363, 198] on div "Still In Progress (No Change)" at bounding box center [361, 195] width 68 height 8
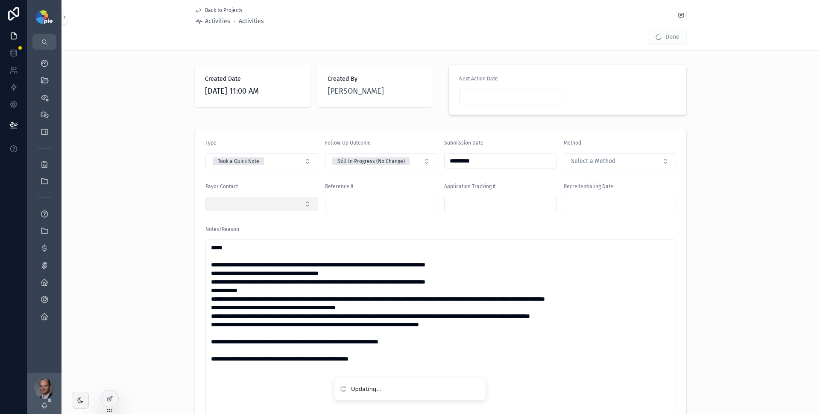
click at [276, 207] on button "Select Button" at bounding box center [262, 204] width 113 height 15
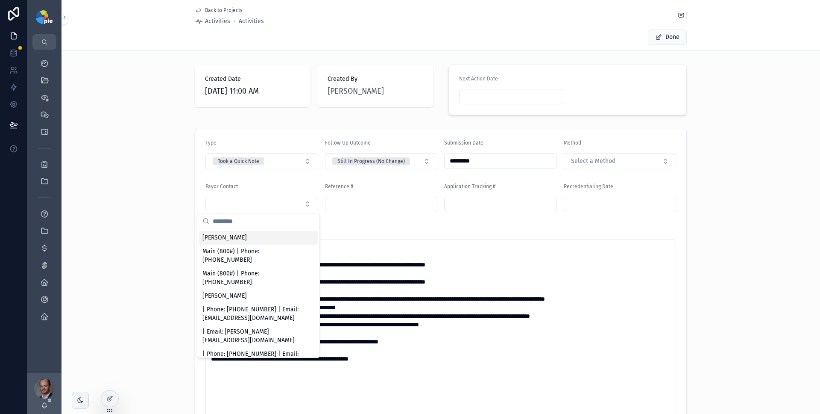
click at [252, 240] on div "[PERSON_NAME]" at bounding box center [258, 238] width 119 height 14
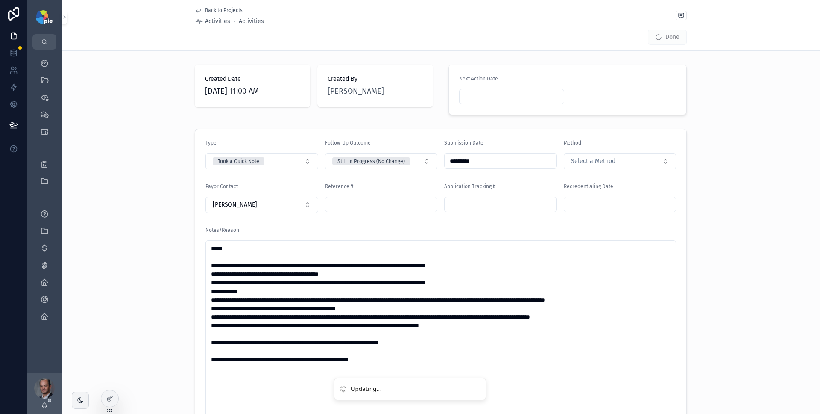
drag, startPoint x: 735, startPoint y: 189, endPoint x: 715, endPoint y: 125, distance: 67.2
click at [735, 188] on div "Type Took a Quick Note Follow Up Outcome Still In Progress (No Change) Submissi…" at bounding box center [441, 321] width 759 height 393
click at [666, 40] on button "Done" at bounding box center [667, 36] width 39 height 15
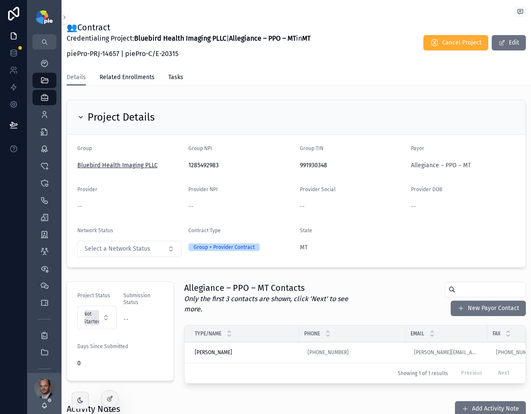
click at [149, 164] on span "Bluebird Health Imaging PLLC" at bounding box center [117, 165] width 80 height 9
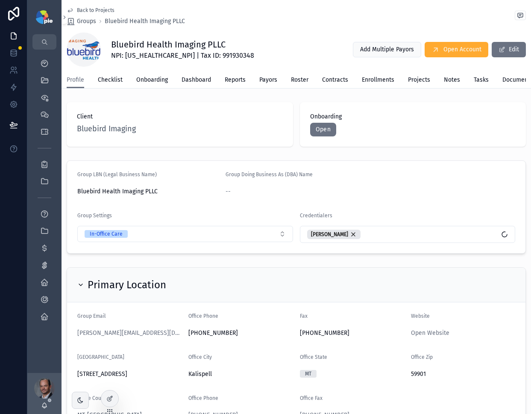
click at [135, 57] on span "NPI: [US_HEALTHCARE_NPI] | Tax ID: 991930348" at bounding box center [182, 55] width 143 height 10
copy span "1285492983"
click at [194, 56] on span "NPI: [US_HEALTHCARE_NPI] | Tax ID: 991930348" at bounding box center [182, 55] width 143 height 10
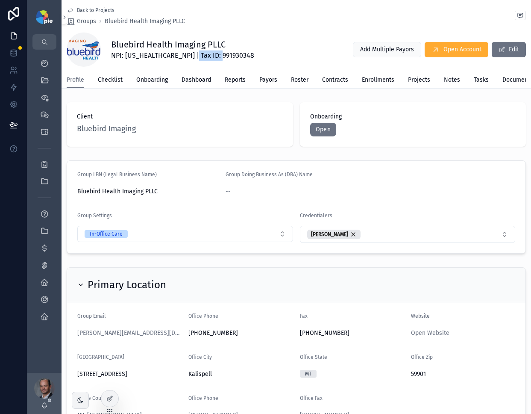
copy span "991930348"
click at [151, 81] on span "Onboarding" at bounding box center [152, 80] width 32 height 9
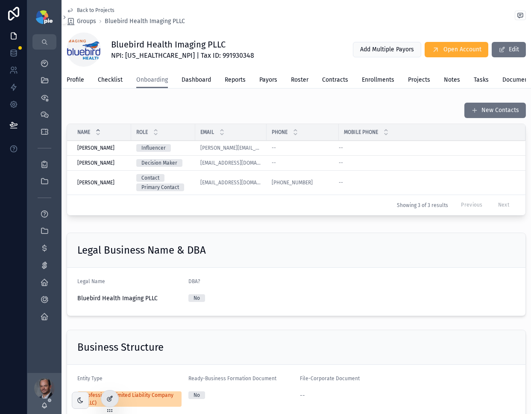
click at [106, 393] on div at bounding box center [109, 398] width 17 height 16
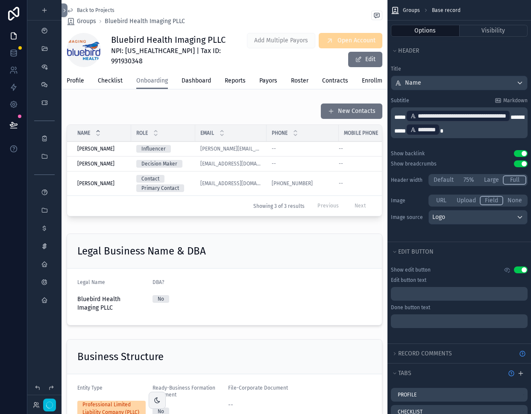
click at [254, 121] on div "scrollable content" at bounding box center [225, 161] width 326 height 123
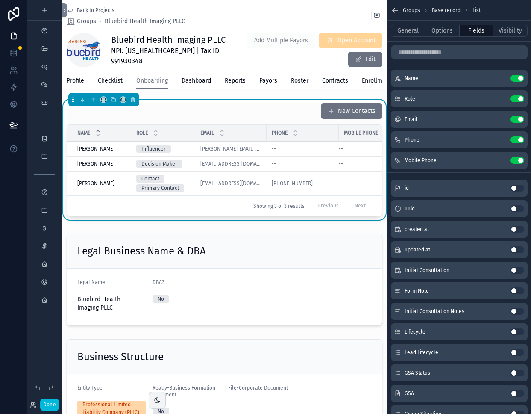
click at [0, 0] on icon "scrollable content" at bounding box center [0, 0] width 0 height 0
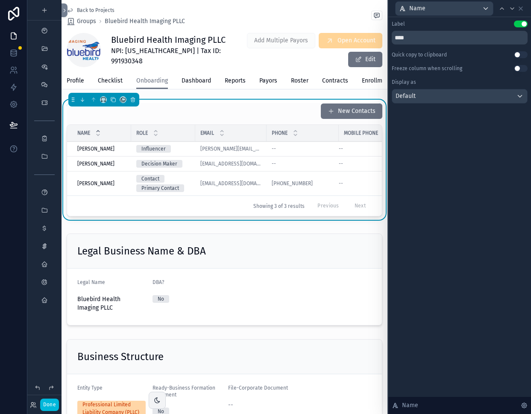
click at [521, 56] on button "Use setting" at bounding box center [521, 54] width 14 height 7
click at [511, 11] on icon at bounding box center [512, 8] width 7 height 7
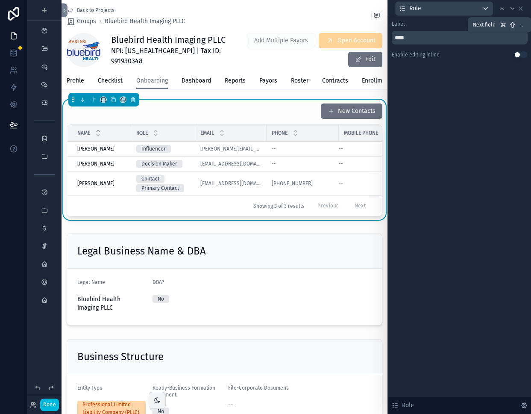
click at [511, 11] on icon at bounding box center [512, 8] width 7 height 7
click at [525, 55] on button "Use setting" at bounding box center [521, 54] width 14 height 7
click at [511, 9] on icon at bounding box center [512, 8] width 7 height 7
click at [522, 54] on button "Use setting" at bounding box center [521, 54] width 14 height 7
click at [518, 7] on icon at bounding box center [520, 8] width 7 height 7
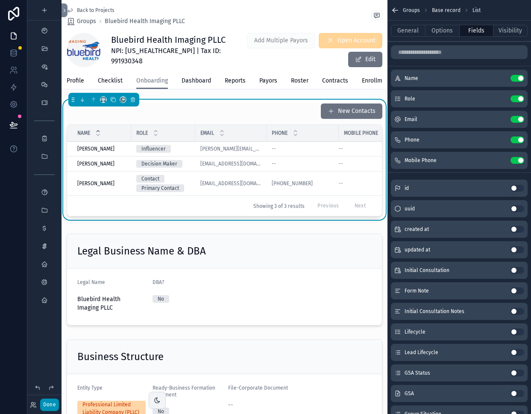
click at [43, 409] on button "Done" at bounding box center [49, 404] width 19 height 12
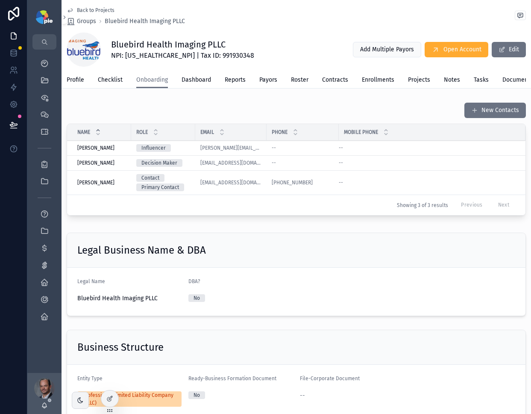
click at [0, 0] on icon "scrollable content" at bounding box center [0, 0] width 0 height 0
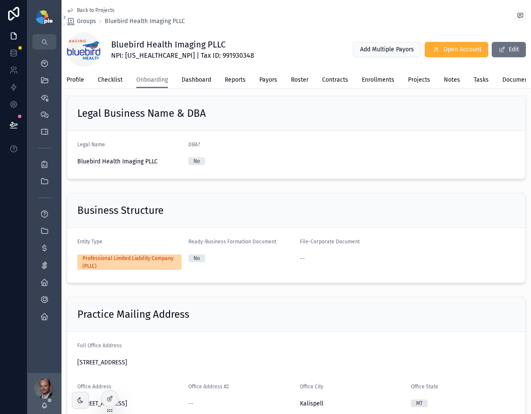
scroll to position [257, 0]
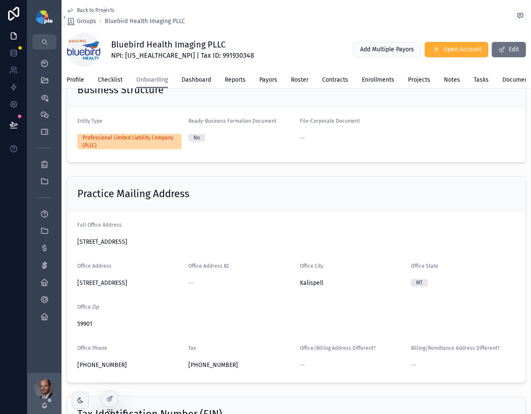
click at [0, 0] on icon "scrollable content" at bounding box center [0, 0] width 0 height 0
click at [76, 329] on form "Full Office Address [STREET_ADDRESS] Office Address [STREET_ADDRESS] Office Add…" at bounding box center [296, 296] width 458 height 171
click at [0, 0] on icon "scrollable content" at bounding box center [0, 0] width 0 height 0
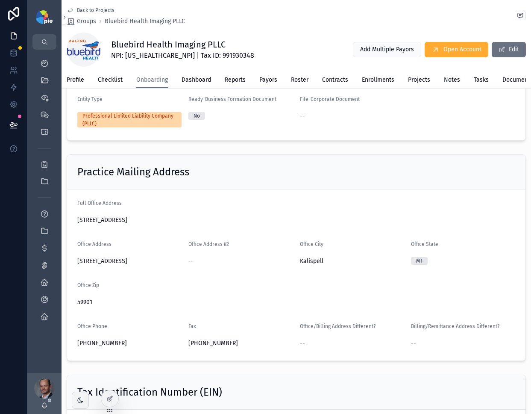
click at [78, 347] on span "[PHONE_NUMBER]" at bounding box center [129, 343] width 104 height 9
click at [194, 302] on div "59901" at bounding box center [296, 302] width 438 height 14
click at [114, 398] on div at bounding box center [109, 398] width 17 height 16
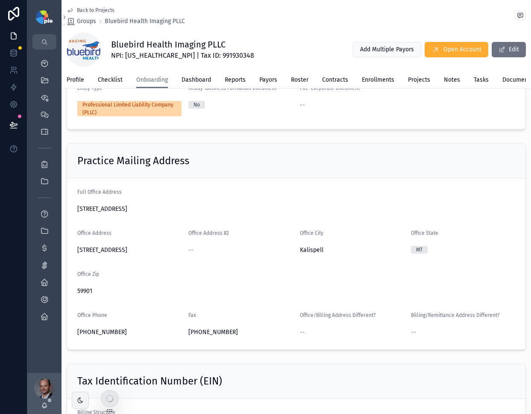
scroll to position [297, 0]
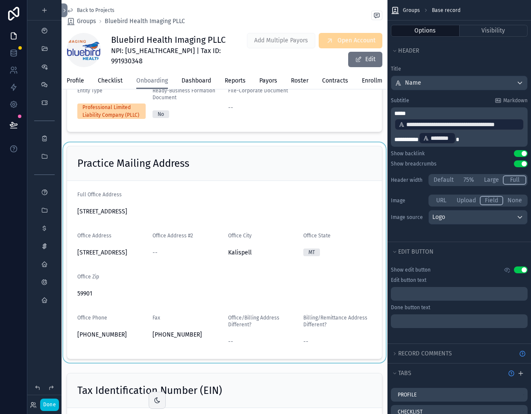
click at [138, 307] on div "scrollable content" at bounding box center [225, 252] width 326 height 220
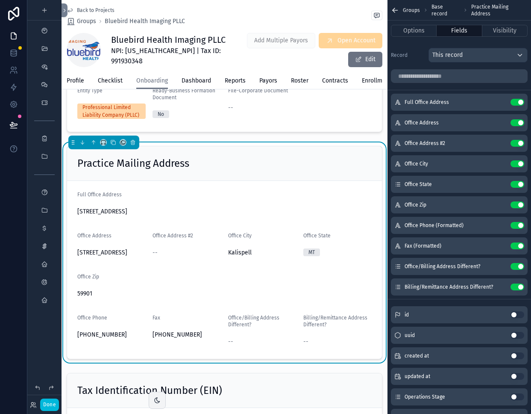
scroll to position [308, 0]
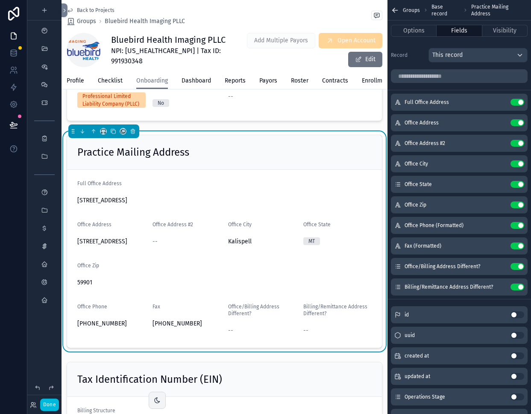
click at [0, 0] on icon "scrollable content" at bounding box center [0, 0] width 0 height 0
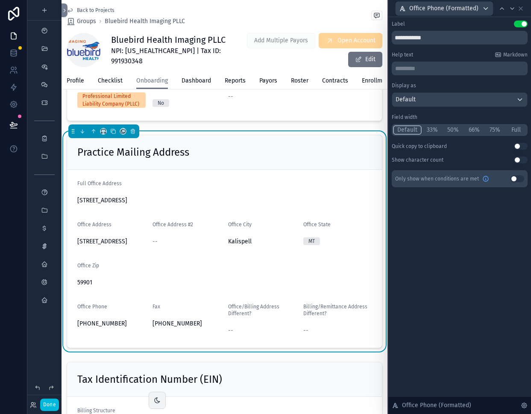
click at [520, 145] on button "Use setting" at bounding box center [521, 146] width 14 height 7
click at [513, 6] on icon at bounding box center [512, 8] width 7 height 7
click at [522, 145] on button "Use setting" at bounding box center [521, 146] width 14 height 7
click at [53, 402] on button "Done" at bounding box center [49, 404] width 19 height 12
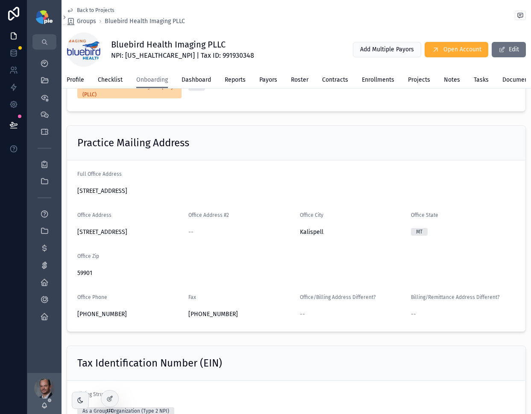
click at [0, 0] on icon "scrollable content" at bounding box center [0, 0] width 0 height 0
